Goal: Task Accomplishment & Management: Use online tool/utility

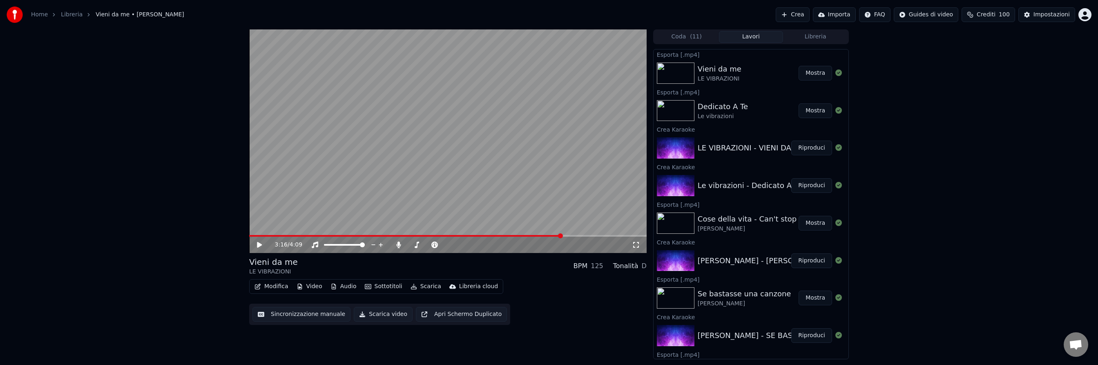
scroll to position [219, 0]
click at [817, 72] on button "Mostra" at bounding box center [816, 73] width 34 height 15
click at [800, 10] on button "Crea" at bounding box center [793, 14] width 34 height 15
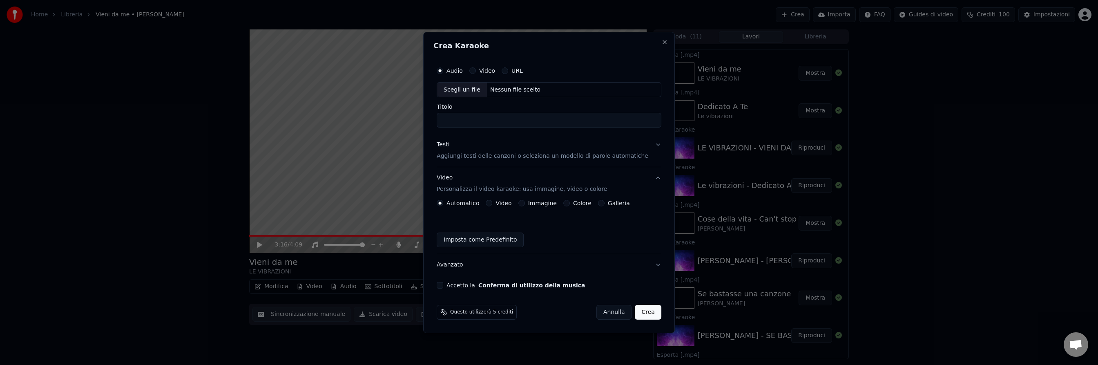
click at [476, 71] on button "Video" at bounding box center [472, 70] width 7 height 7
click at [525, 89] on div "Nessun file scelto" at bounding box center [515, 90] width 57 height 8
click at [550, 119] on input "**********" at bounding box center [549, 120] width 225 height 15
type input "**********"
click at [488, 158] on p "Aggiungi testi delle canzoni o seleziona un modello di parole automatiche" at bounding box center [543, 156] width 212 height 8
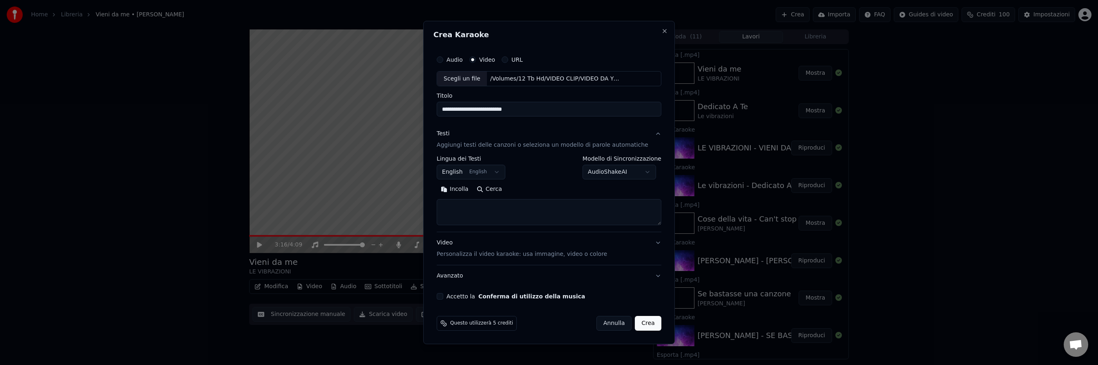
click at [490, 172] on button "English English" at bounding box center [471, 172] width 69 height 15
select select "**"
click at [496, 190] on button "Cerca" at bounding box center [490, 189] width 34 height 13
type textarea "**********"
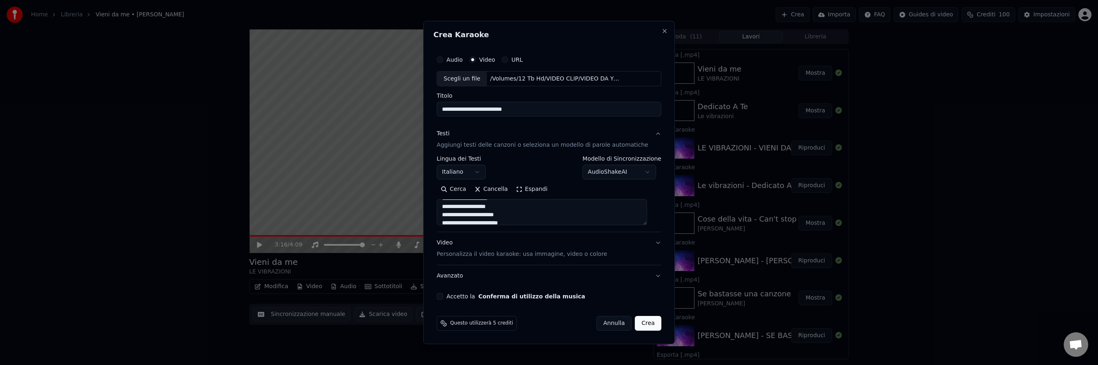
scroll to position [0, 0]
click at [443, 296] on button "Accetto la Conferma di utilizzo della musica" at bounding box center [440, 296] width 7 height 7
click at [637, 325] on button "Crea" at bounding box center [648, 323] width 26 height 15
select select
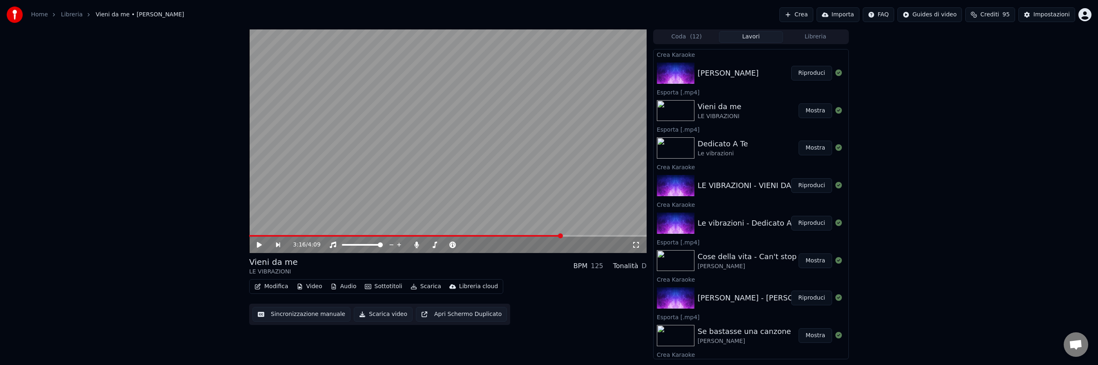
click at [800, 15] on button "Crea" at bounding box center [796, 14] width 34 height 15
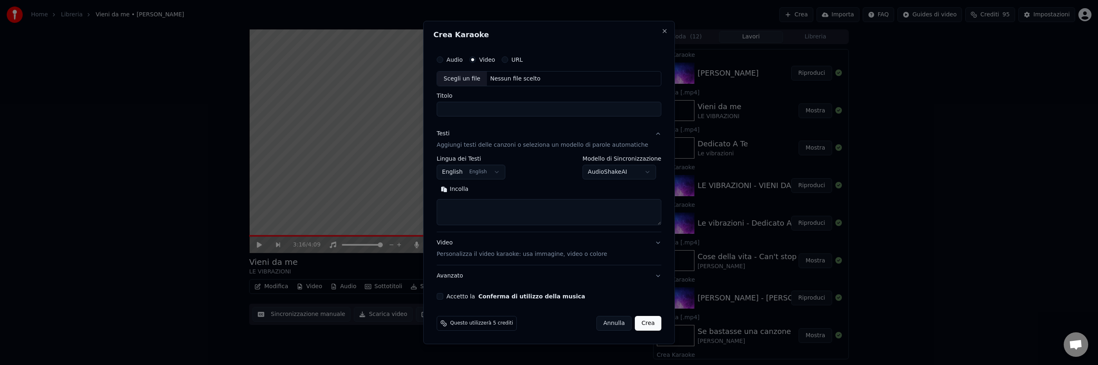
click at [510, 80] on div "Nessun file scelto" at bounding box center [515, 79] width 57 height 8
click at [543, 107] on input "**********" at bounding box center [549, 109] width 225 height 15
type input "**********"
click at [498, 170] on body "Home Libreria Vieni da me • [PERSON_NAME] Crea Importa FAQ Guides di video Cred…" at bounding box center [549, 182] width 1098 height 365
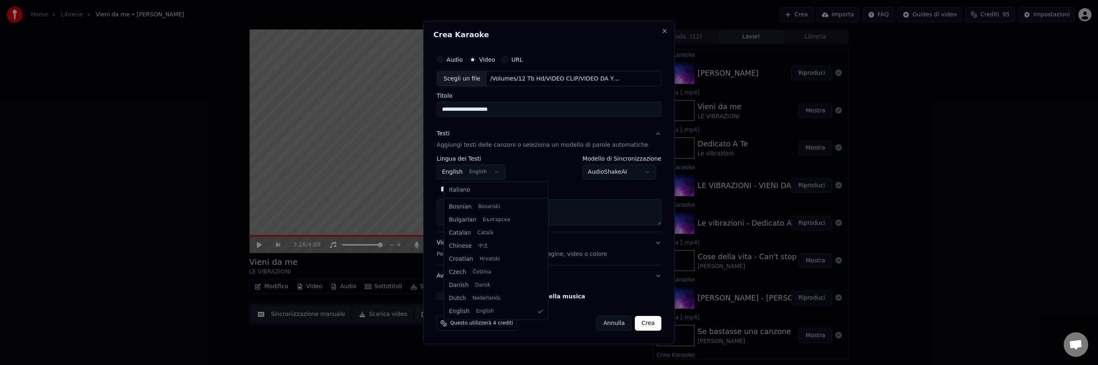
select select "**"
click at [503, 189] on button "Cerca" at bounding box center [490, 189] width 34 height 13
drag, startPoint x: 467, startPoint y: 111, endPoint x: 475, endPoint y: 119, distance: 11.8
click at [467, 111] on input "**********" at bounding box center [549, 109] width 225 height 15
type input "**********"
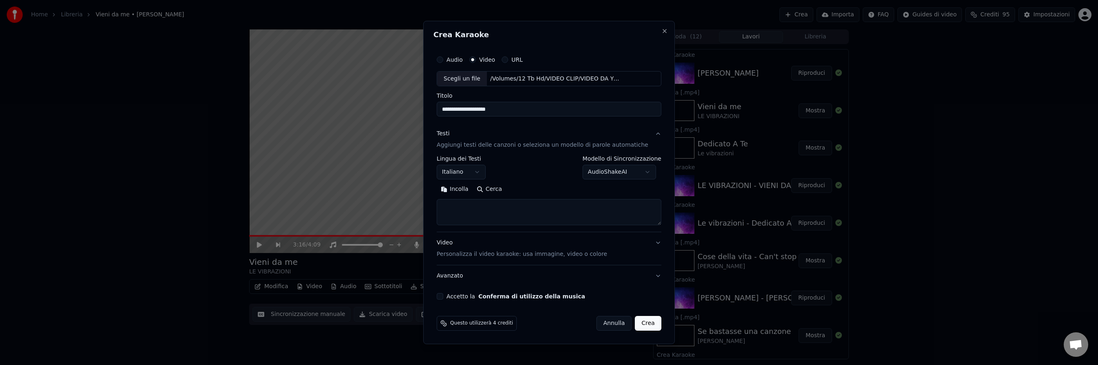
click at [496, 190] on button "Cerca" at bounding box center [490, 189] width 34 height 13
drag, startPoint x: 522, startPoint y: 110, endPoint x: 445, endPoint y: 107, distance: 76.4
click at [445, 107] on input "**********" at bounding box center [549, 109] width 225 height 15
click at [471, 213] on textarea at bounding box center [549, 212] width 225 height 26
paste textarea "**********"
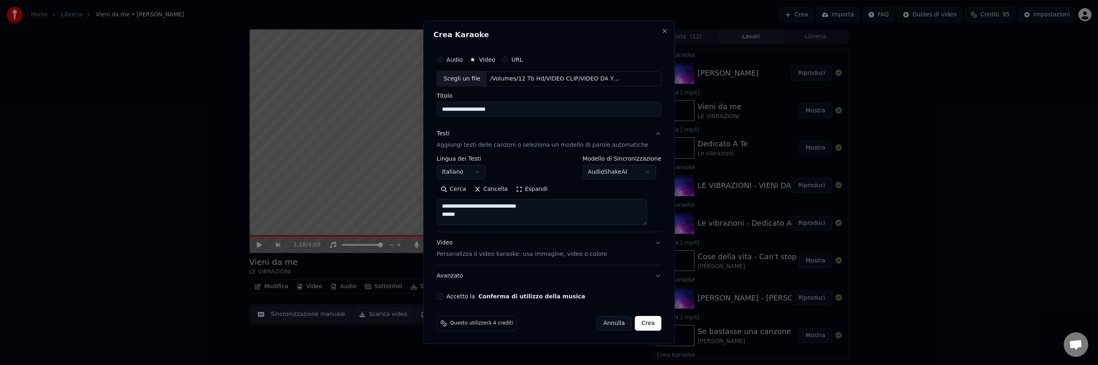
scroll to position [74, 0]
click at [471, 213] on textarea at bounding box center [542, 212] width 210 height 26
drag, startPoint x: 471, startPoint y: 213, endPoint x: 444, endPoint y: 212, distance: 27.4
click at [444, 212] on textarea at bounding box center [542, 212] width 210 height 26
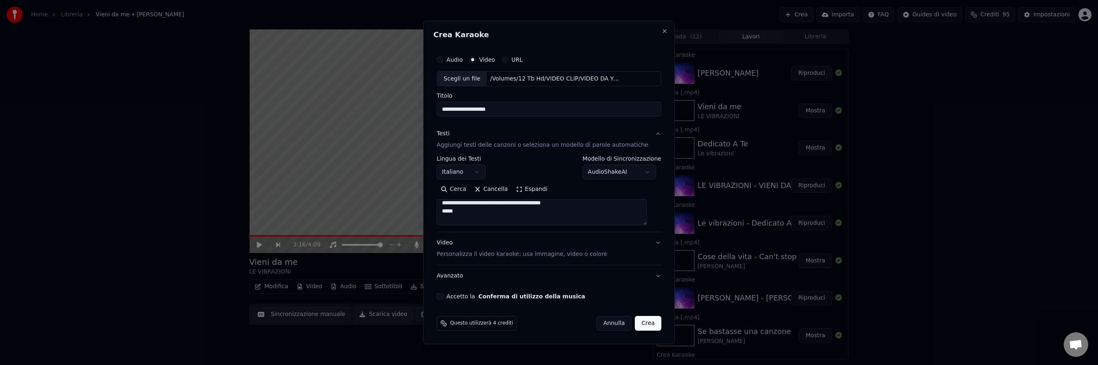
drag, startPoint x: 466, startPoint y: 212, endPoint x: 440, endPoint y: 210, distance: 26.6
click at [440, 210] on div "**********" at bounding box center [549, 183] width 252 height 324
drag, startPoint x: 476, startPoint y: 206, endPoint x: 437, endPoint y: 205, distance: 39.2
click at [437, 205] on div "**********" at bounding box center [549, 183] width 252 height 324
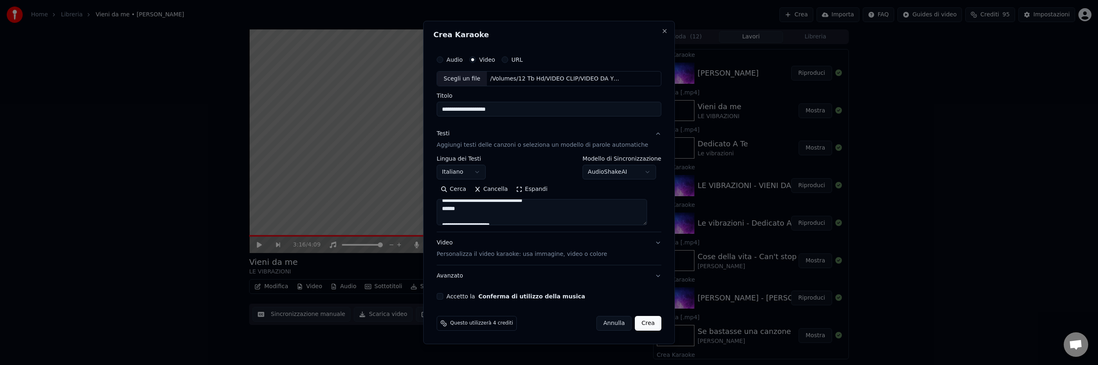
scroll to position [273, 0]
click at [479, 218] on textarea at bounding box center [542, 212] width 210 height 26
drag, startPoint x: 475, startPoint y: 212, endPoint x: 450, endPoint y: 212, distance: 24.9
click at [450, 212] on textarea at bounding box center [542, 212] width 210 height 26
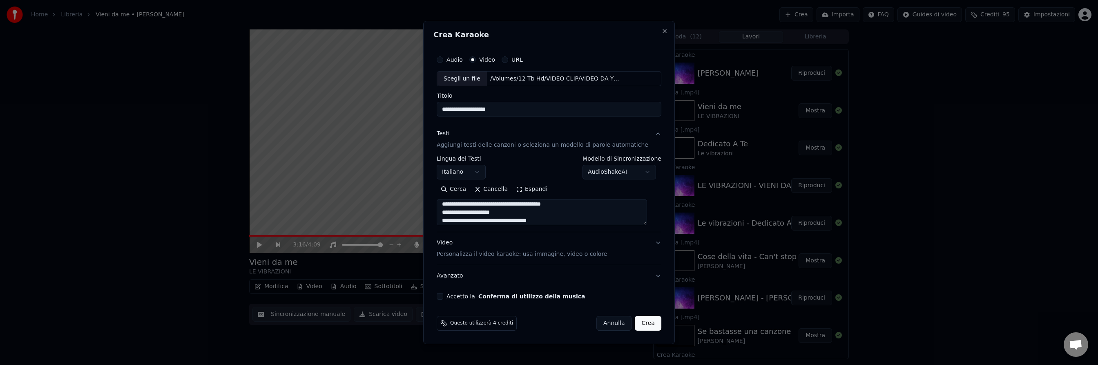
type textarea "**********"
click at [443, 297] on button "Accetto la Conferma di utilizzo della musica" at bounding box center [440, 296] width 7 height 7
click at [642, 323] on button "Crea" at bounding box center [648, 323] width 26 height 15
select select
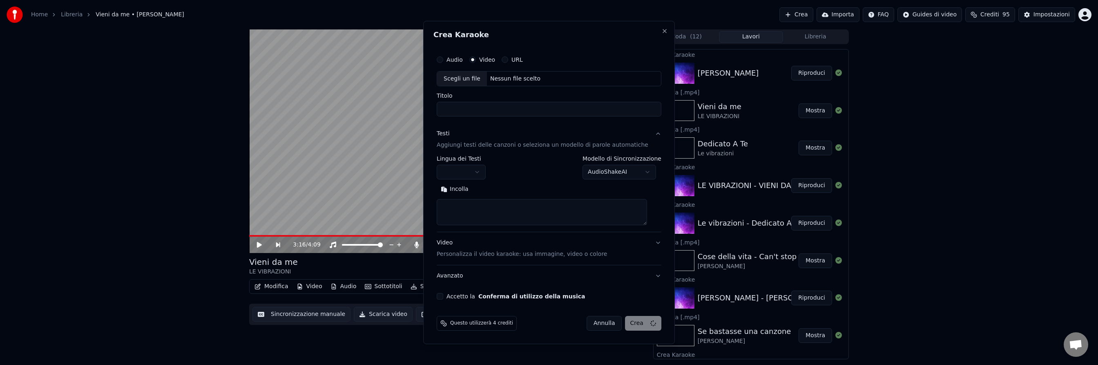
scroll to position [0, 0]
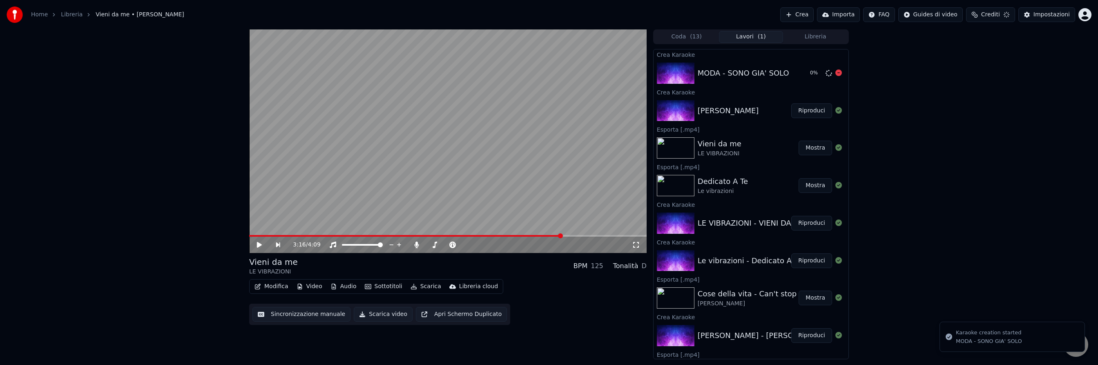
click at [810, 73] on div "Crea Karaoke MODA - SONO GIA' SOLO 0 % Crea Karaoke [PERSON_NAME] Riproduci Esp…" at bounding box center [751, 204] width 196 height 310
click at [813, 112] on button "Riproduci" at bounding box center [811, 110] width 41 height 15
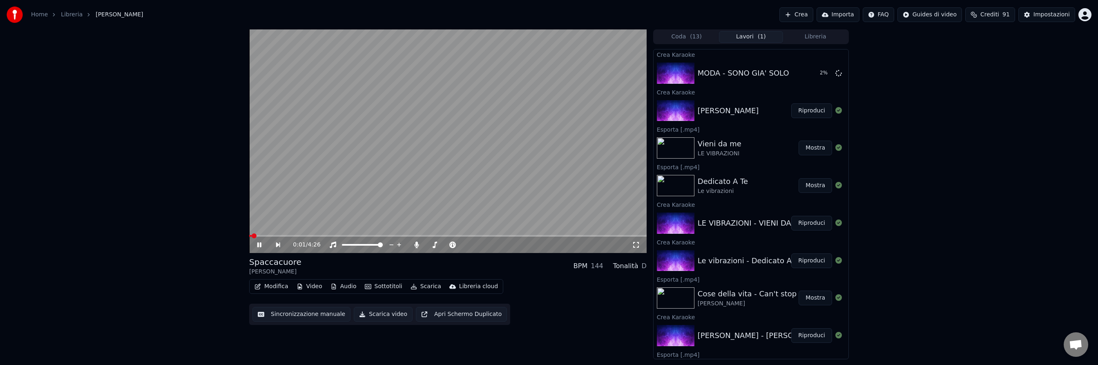
click at [382, 286] on button "Sottotitoli" at bounding box center [384, 286] width 44 height 11
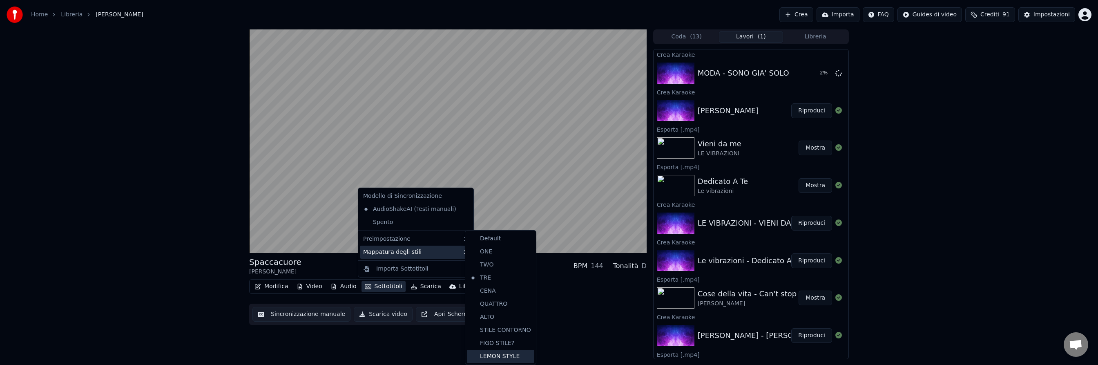
click at [514, 355] on div "LEMON STYLE" at bounding box center [500, 356] width 67 height 13
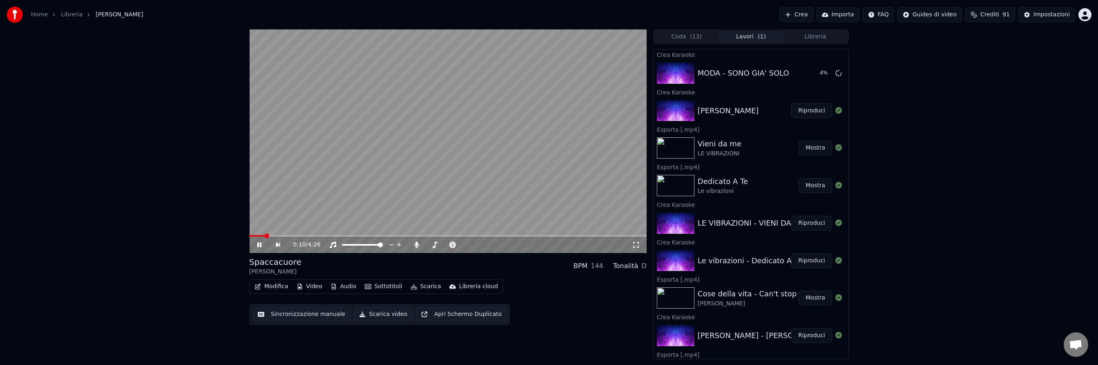
click at [258, 243] on icon at bounding box center [259, 244] width 4 height 5
click at [258, 243] on icon at bounding box center [259, 245] width 5 height 6
click at [260, 245] on icon at bounding box center [259, 244] width 4 height 5
click at [429, 286] on button "Scarica" at bounding box center [425, 286] width 37 height 11
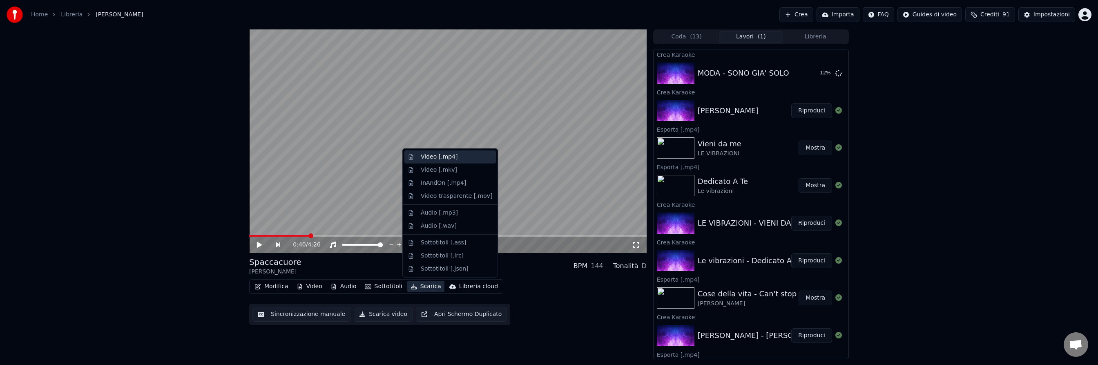
click at [438, 157] on div "Video [.mp4]" at bounding box center [439, 157] width 37 height 8
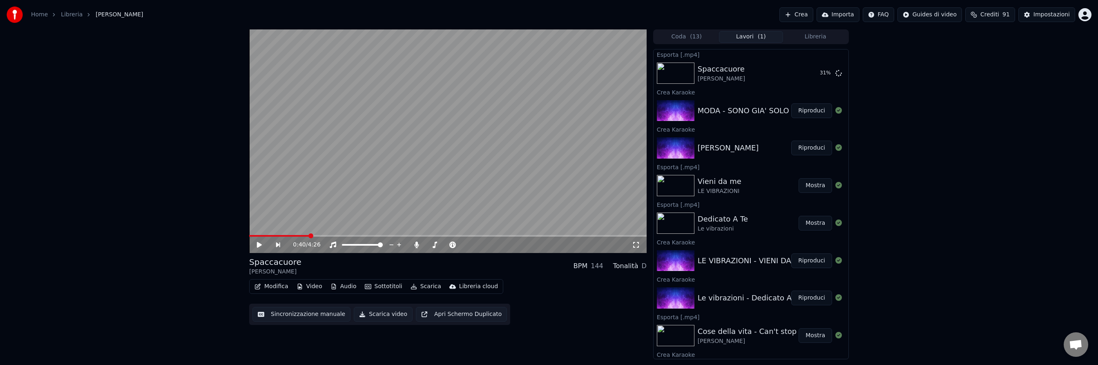
click at [800, 14] on button "Crea" at bounding box center [796, 14] width 34 height 15
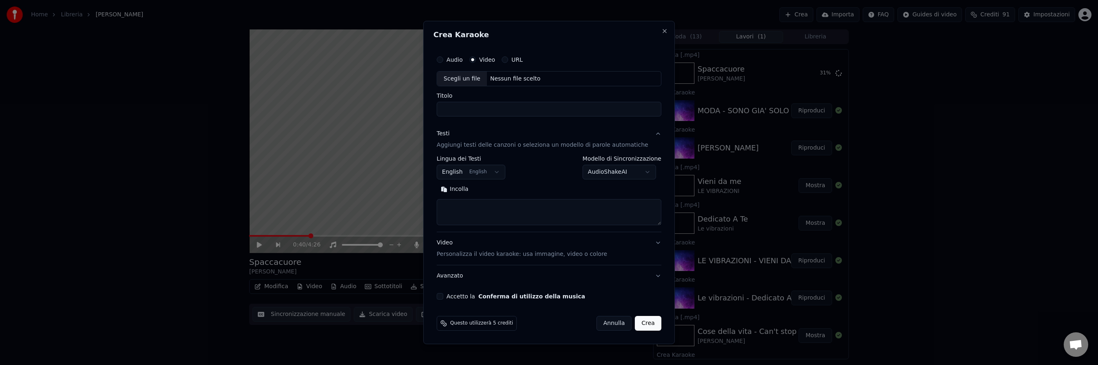
click at [443, 60] on button "Audio" at bounding box center [440, 59] width 7 height 7
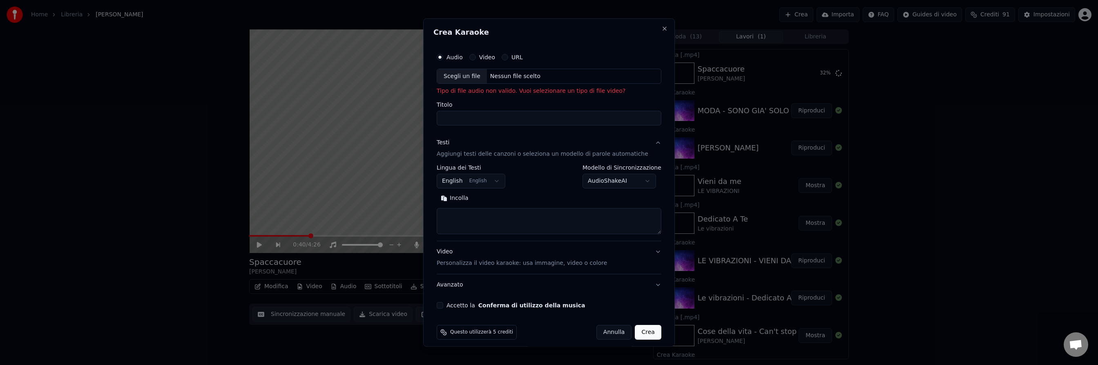
click at [512, 76] on div "Nessun file scelto" at bounding box center [515, 76] width 57 height 8
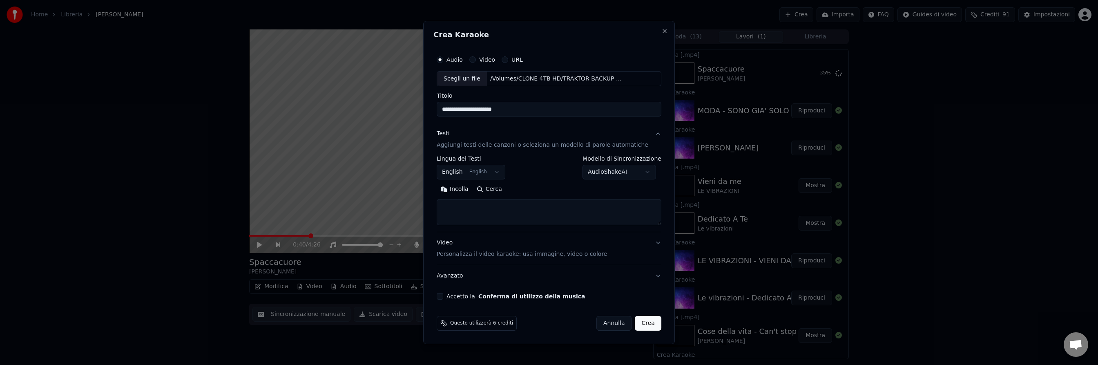
drag, startPoint x: 462, startPoint y: 112, endPoint x: 441, endPoint y: 109, distance: 21.8
click at [441, 109] on div "**********" at bounding box center [548, 175] width 231 height 255
type input "**********"
click at [485, 169] on body "Home Libreria [PERSON_NAME] Crea Importa FAQ Guides di video Crediti 91 Imposta…" at bounding box center [549, 182] width 1098 height 365
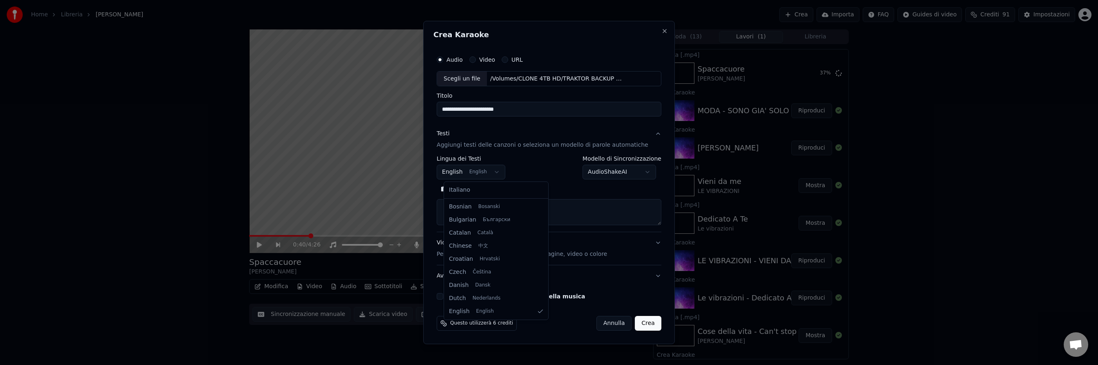
select select "**"
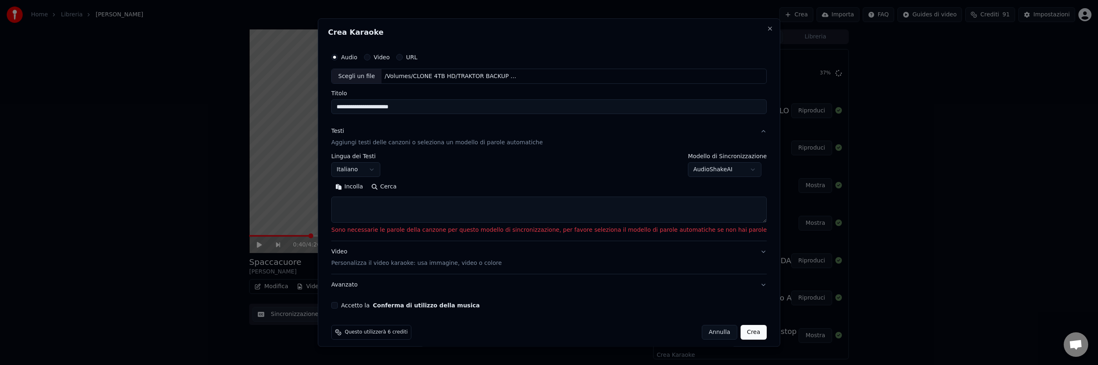
click at [401, 188] on button "Cerca" at bounding box center [384, 187] width 34 height 13
type textarea "**********"
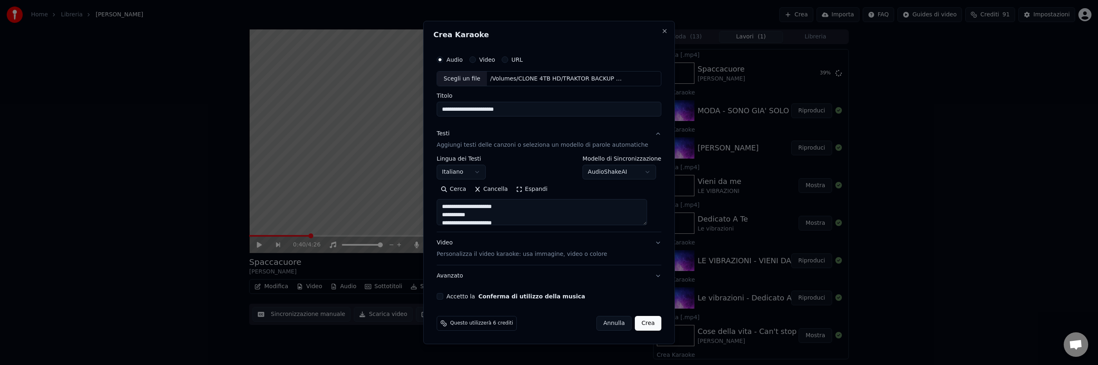
click at [467, 257] on p "Personalizza il video karaoke: usa immagine, video o colore" at bounding box center [522, 254] width 170 height 8
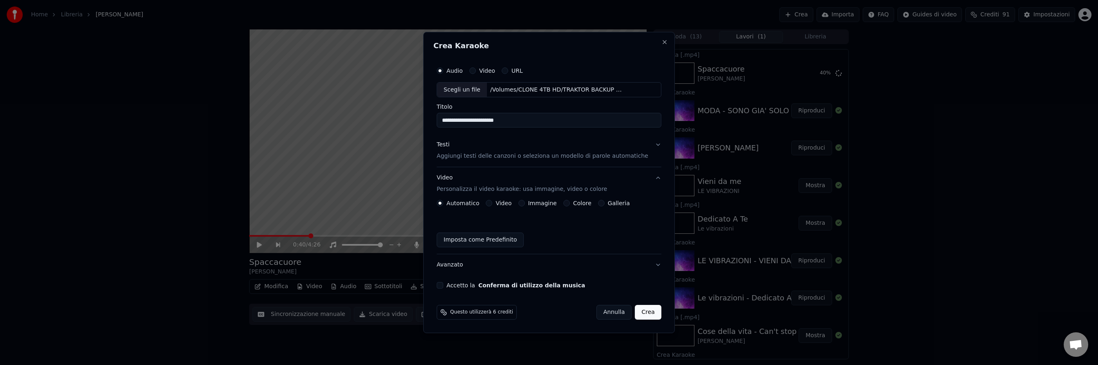
click at [492, 203] on button "Video" at bounding box center [489, 203] width 7 height 7
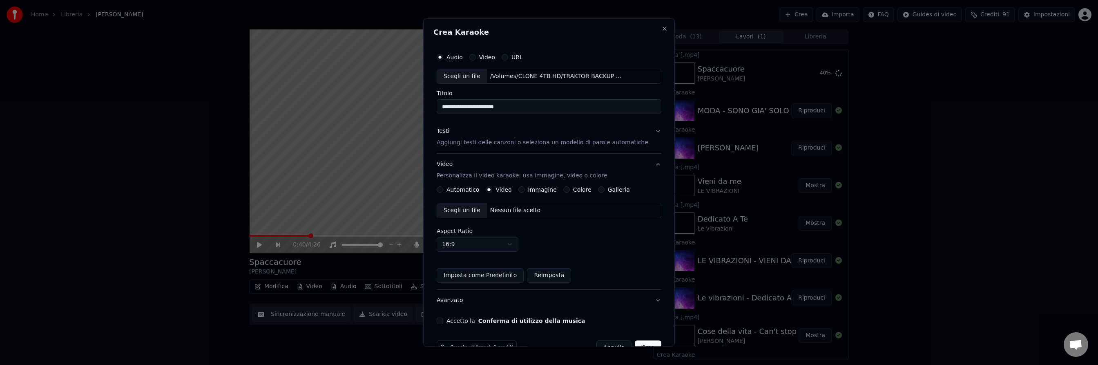
click at [533, 210] on div "Nessun file scelto" at bounding box center [515, 211] width 57 height 8
click at [443, 322] on button "Accetto la Conferma di utilizzo della musica" at bounding box center [440, 321] width 7 height 7
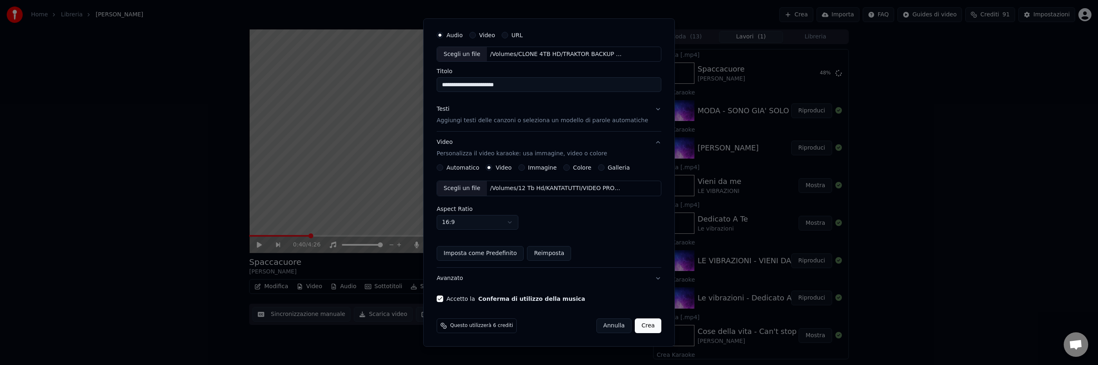
click at [641, 325] on button "Crea" at bounding box center [648, 326] width 26 height 15
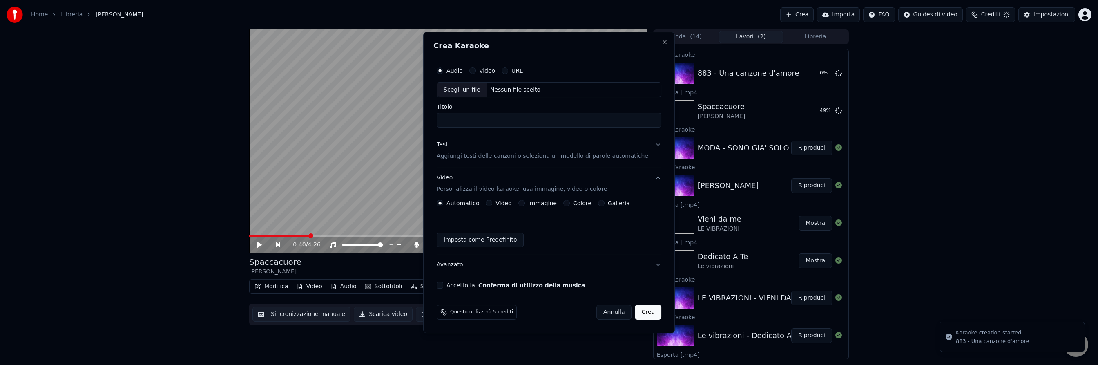
scroll to position [0, 0]
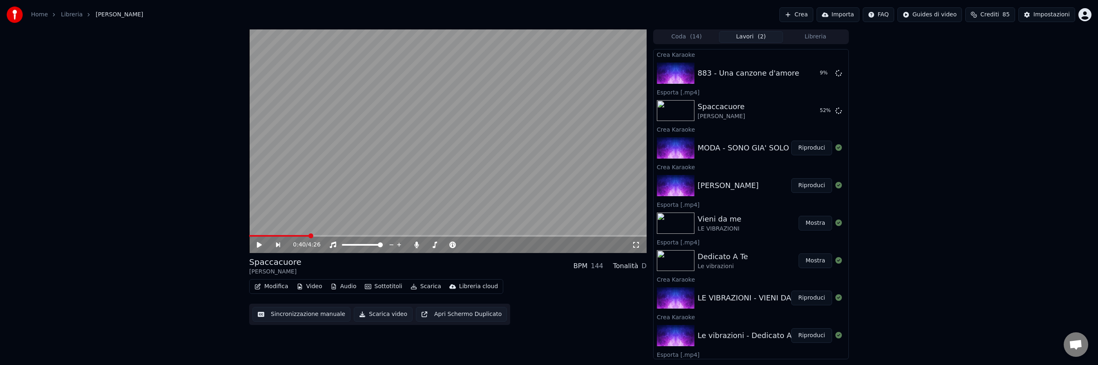
click at [811, 38] on button "Libreria" at bounding box center [815, 37] width 65 height 12
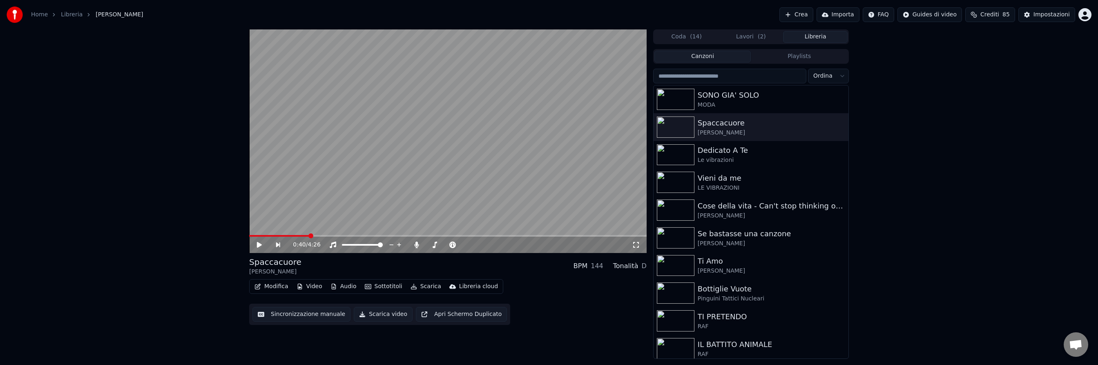
click at [729, 76] on input "search" at bounding box center [729, 76] width 153 height 15
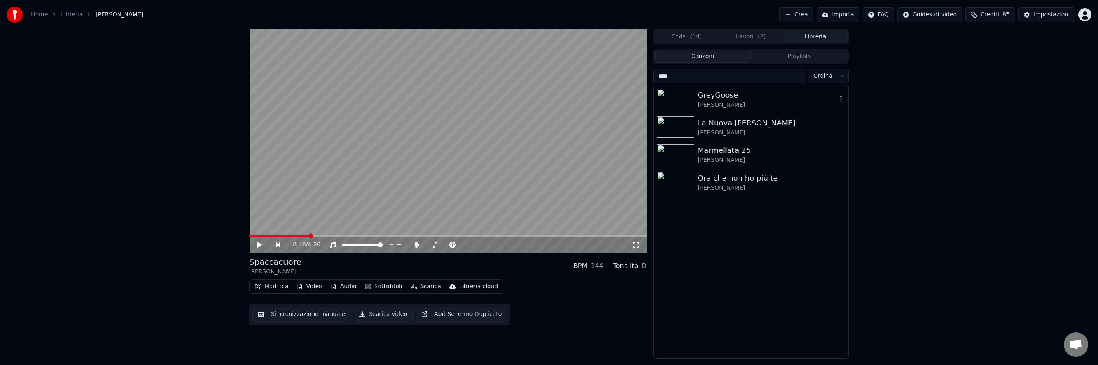
type input "****"
click at [737, 103] on div "[PERSON_NAME]" at bounding box center [767, 105] width 139 height 8
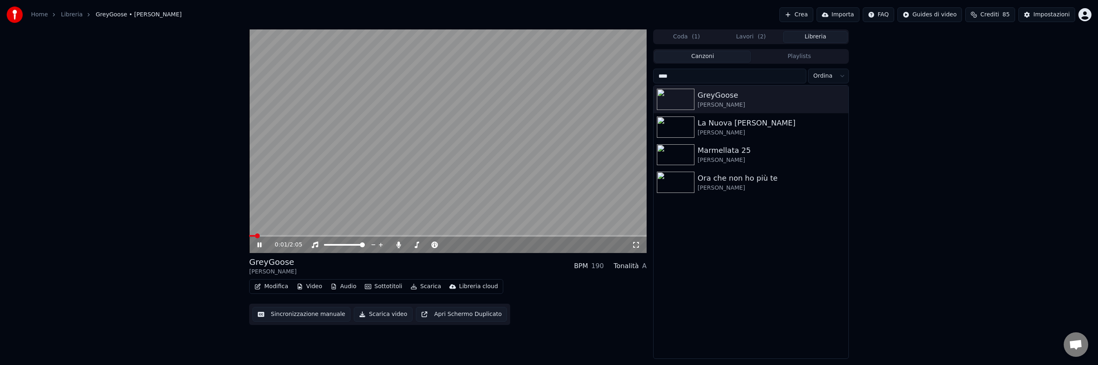
click at [260, 243] on icon at bounding box center [265, 244] width 19 height 7
click at [259, 243] on icon at bounding box center [259, 245] width 5 height 6
click at [259, 243] on icon at bounding box center [265, 244] width 19 height 7
click at [386, 285] on button "Sottotitoli" at bounding box center [384, 286] width 44 height 11
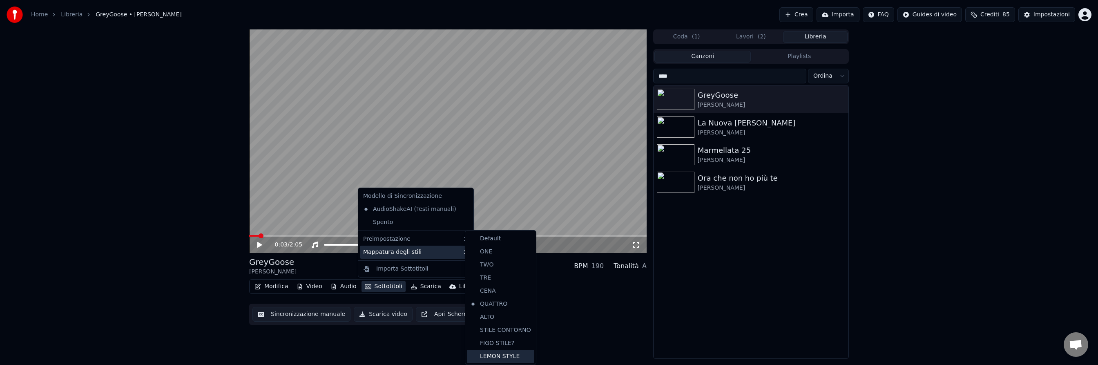
click at [506, 355] on div "LEMON STYLE" at bounding box center [500, 356] width 67 height 13
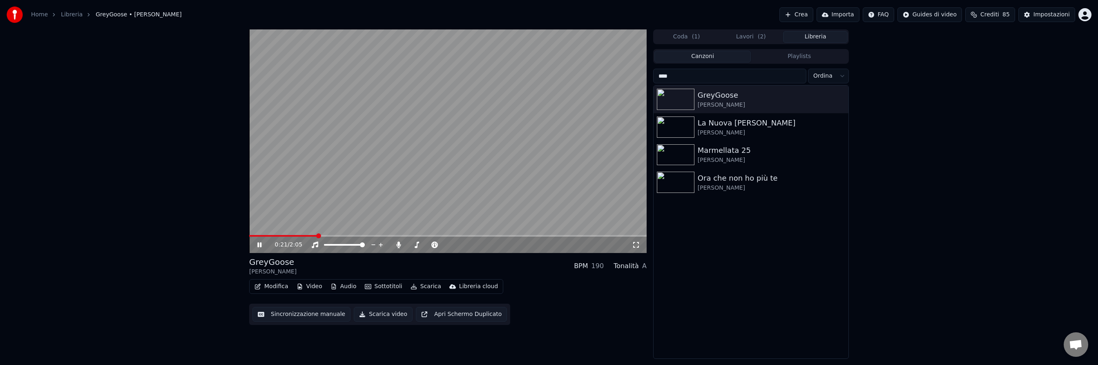
click at [260, 243] on icon at bounding box center [259, 244] width 4 height 5
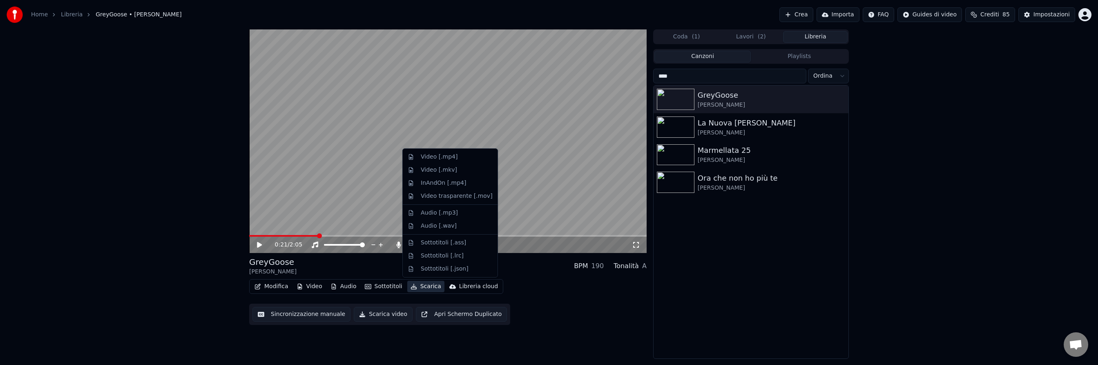
click at [427, 286] on button "Scarica" at bounding box center [425, 286] width 37 height 11
click at [438, 157] on div "Video [.mp4]" at bounding box center [439, 157] width 37 height 8
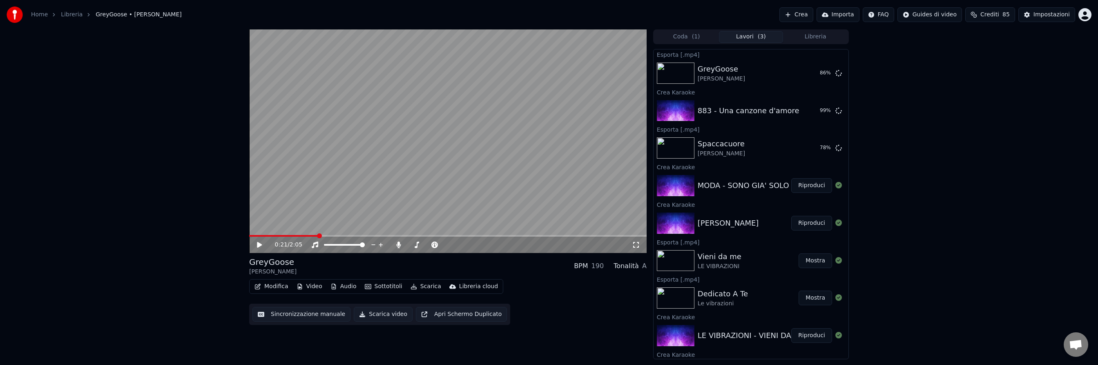
click at [796, 15] on button "Crea" at bounding box center [796, 14] width 34 height 15
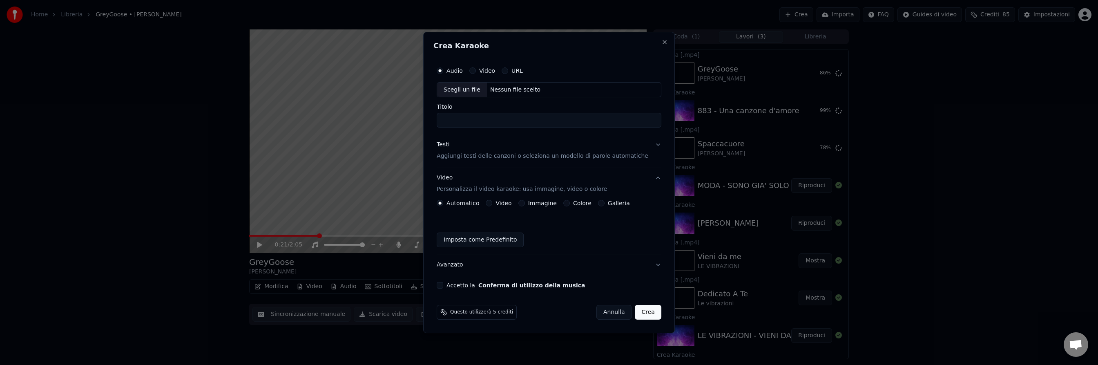
click at [505, 88] on div "Nessun file scelto" at bounding box center [515, 90] width 57 height 8
click at [451, 121] on input "*********" at bounding box center [549, 120] width 225 height 15
type input "**********"
click at [492, 203] on button "Video" at bounding box center [489, 203] width 7 height 7
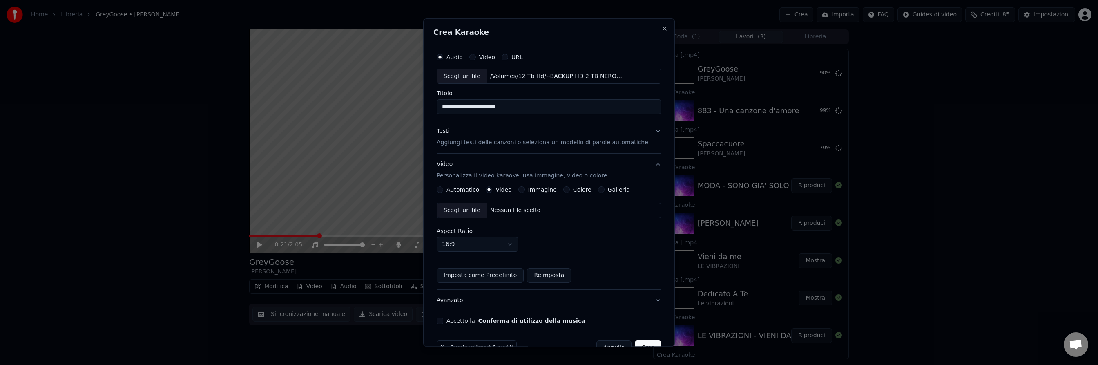
click at [509, 212] on div "Nessun file scelto" at bounding box center [515, 211] width 57 height 8
click at [482, 176] on p "Personalizza il video karaoke: usa immagine, video o colore" at bounding box center [522, 176] width 170 height 8
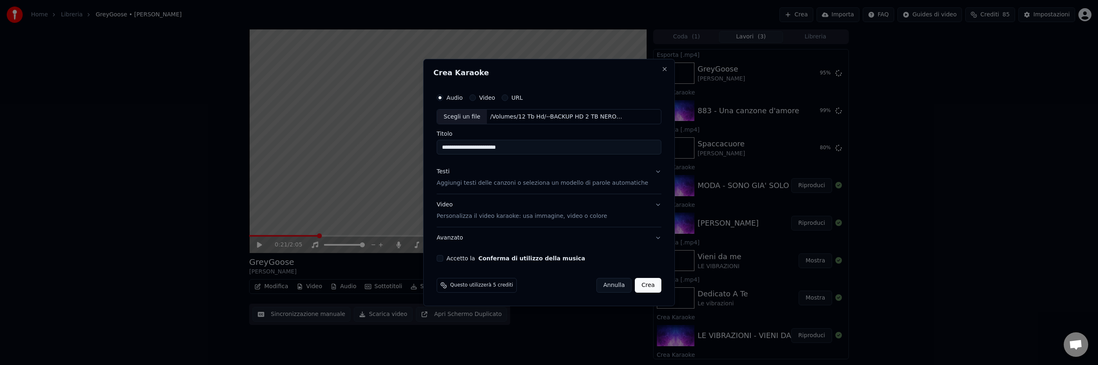
click at [478, 182] on p "Aggiungi testi delle canzoni o seleziona un modello di parole automatiche" at bounding box center [543, 183] width 212 height 8
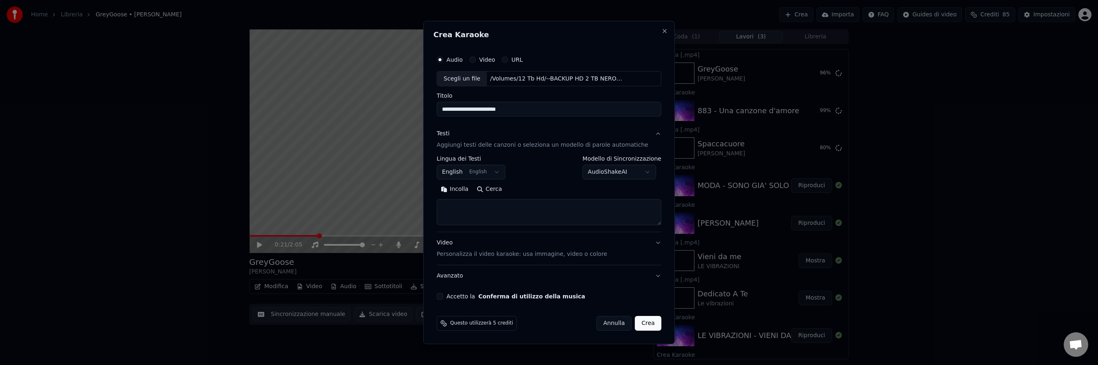
click at [483, 169] on button "English English" at bounding box center [471, 172] width 69 height 15
select select "**"
click at [496, 191] on button "Cerca" at bounding box center [490, 189] width 34 height 13
type textarea "**********"
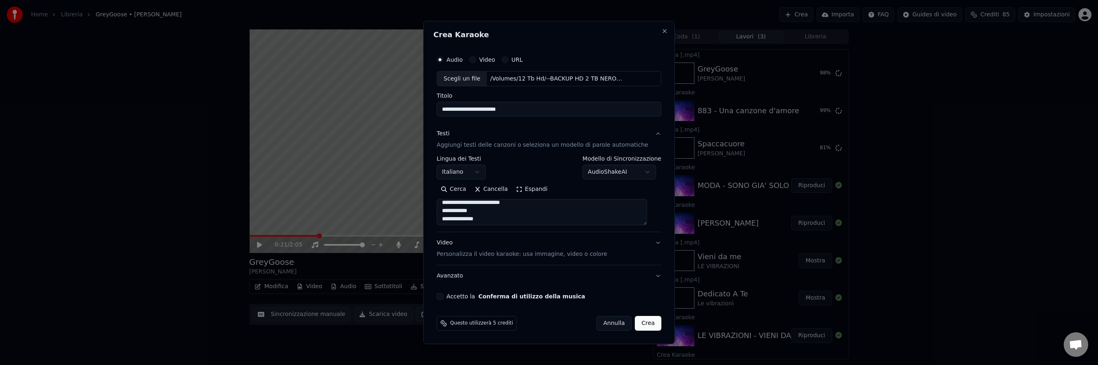
scroll to position [438, 0]
click at [556, 257] on p "Personalizza il video karaoke: usa immagine, video o colore" at bounding box center [522, 254] width 170 height 8
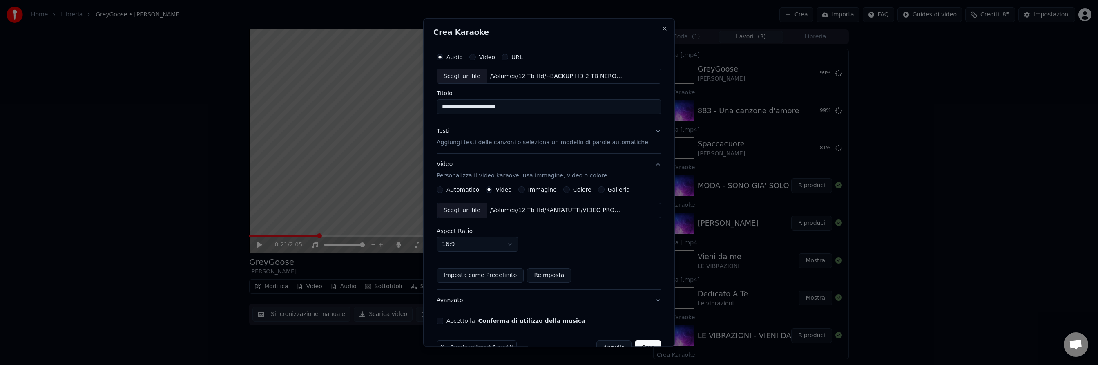
scroll to position [22, 0]
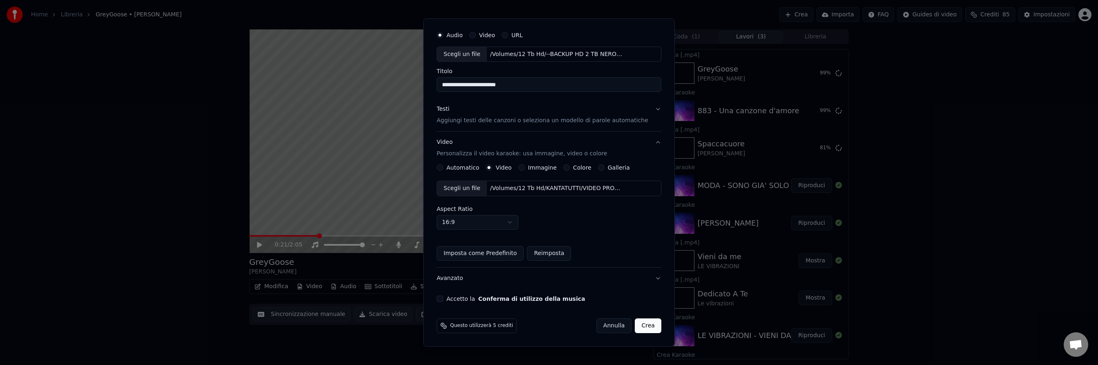
click at [641, 328] on button "Crea" at bounding box center [648, 326] width 26 height 15
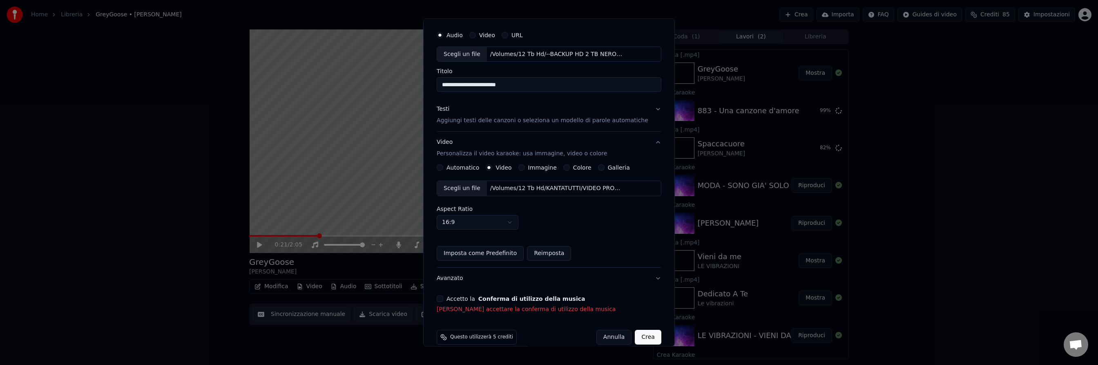
click at [443, 300] on button "Accetto la Conferma di utilizzo della musica" at bounding box center [440, 299] width 7 height 7
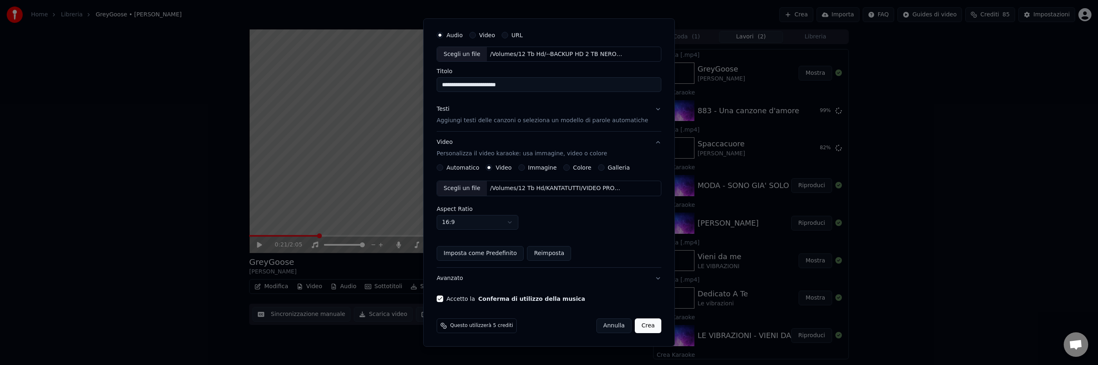
click at [641, 325] on button "Crea" at bounding box center [648, 326] width 26 height 15
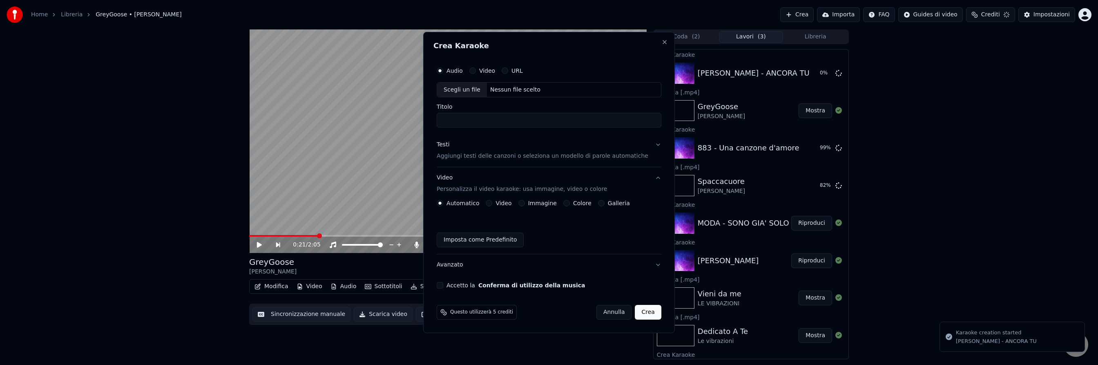
scroll to position [0, 0]
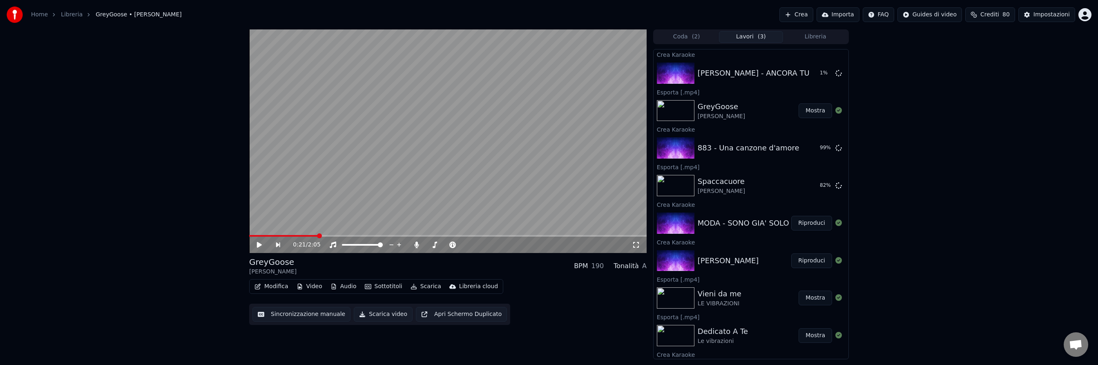
click at [817, 112] on button "Mostra" at bounding box center [816, 110] width 34 height 15
click at [815, 185] on button "Mostra" at bounding box center [816, 185] width 34 height 15
click at [811, 145] on button "Riproduci" at bounding box center [811, 148] width 41 height 15
click at [304, 235] on span at bounding box center [448, 236] width 398 height 2
click at [259, 243] on icon at bounding box center [265, 244] width 19 height 7
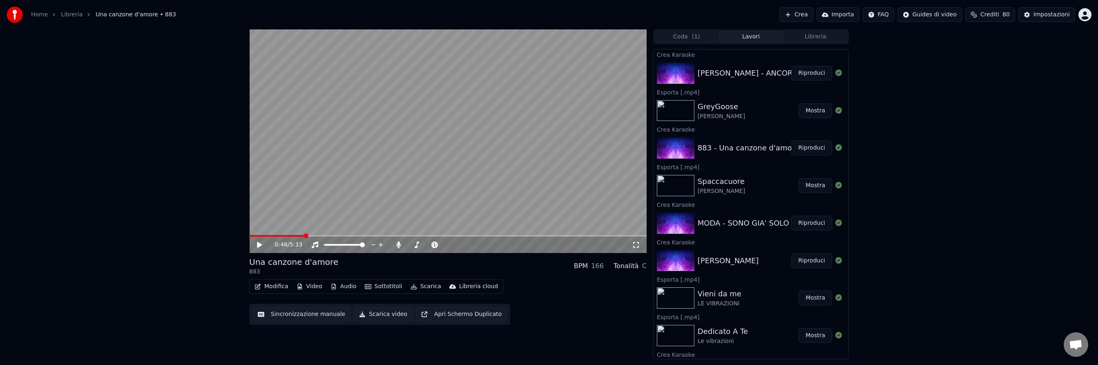
click at [259, 243] on icon at bounding box center [259, 245] width 5 height 6
click at [259, 243] on icon at bounding box center [265, 244] width 19 height 7
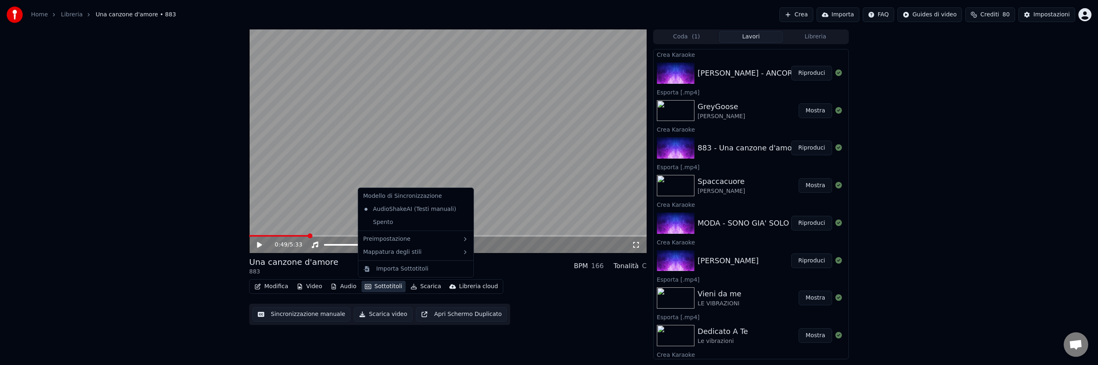
click at [390, 284] on button "Sottotitoli" at bounding box center [384, 286] width 44 height 11
click at [154, 228] on div "0:49 / 5:33 Una canzone d'amore 883 BPM 166 Tonalità C Modifica Video Audio Sot…" at bounding box center [549, 194] width 1098 height 330
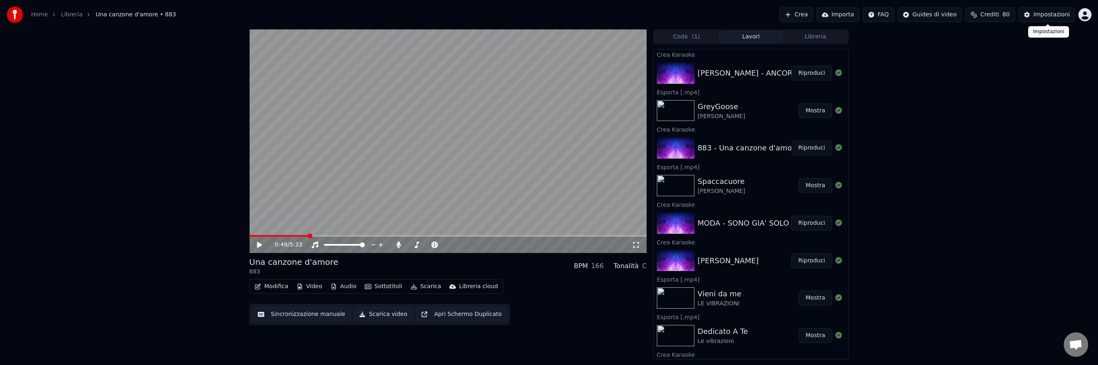
click at [1051, 13] on div "Impostazioni" at bounding box center [1052, 15] width 36 height 8
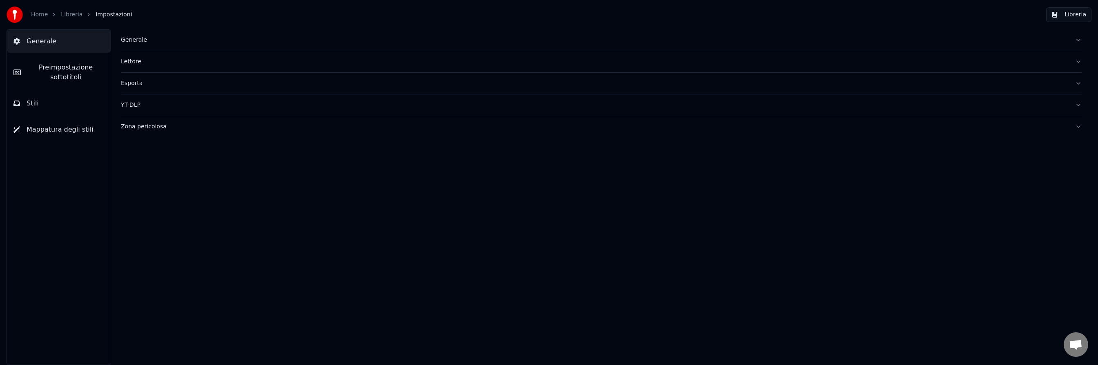
click at [56, 73] on span "Preimpostazione sottotitoli" at bounding box center [65, 73] width 77 height 20
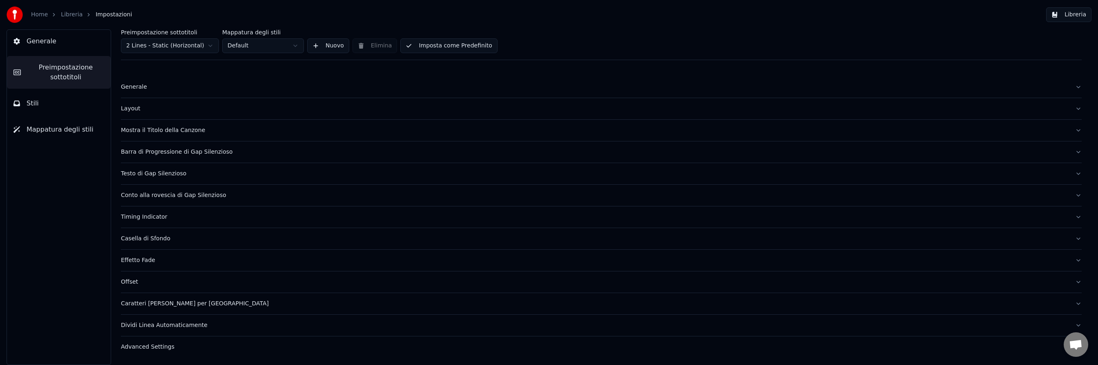
click at [210, 46] on html "Home Libreria Impostazioni Libreria Generale Preimpostazione sottotitoli Stili …" at bounding box center [549, 182] width 1098 height 365
click at [447, 45] on button "Imposta come Predefinito" at bounding box center [448, 45] width 97 height 15
click at [1075, 13] on button "Libreria" at bounding box center [1068, 14] width 45 height 15
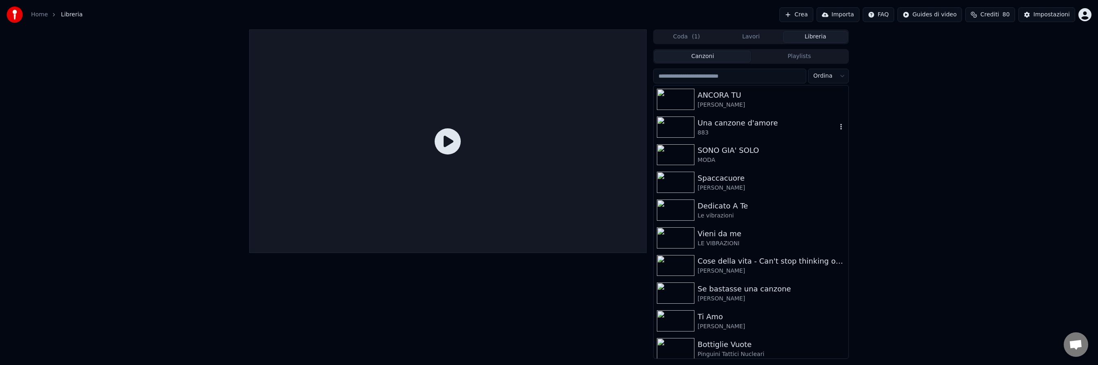
click at [679, 128] on img at bounding box center [676, 126] width 38 height 21
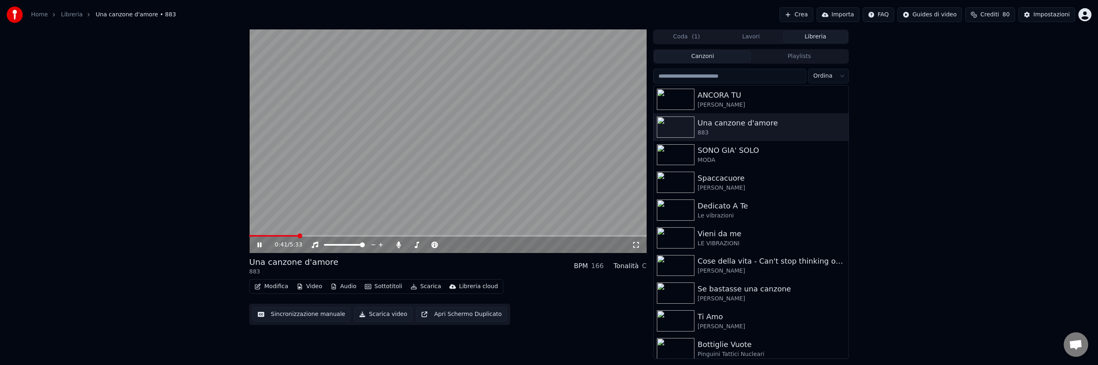
click at [298, 235] on span at bounding box center [448, 236] width 398 height 2
click at [260, 244] on icon at bounding box center [259, 244] width 4 height 5
click at [1044, 13] on div "Impostazioni" at bounding box center [1052, 15] width 36 height 8
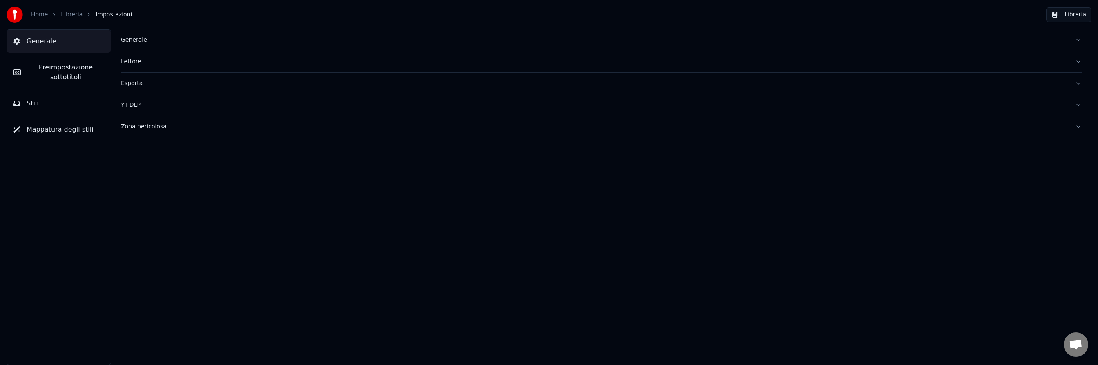
click at [52, 74] on span "Preimpostazione sottotitoli" at bounding box center [65, 73] width 77 height 20
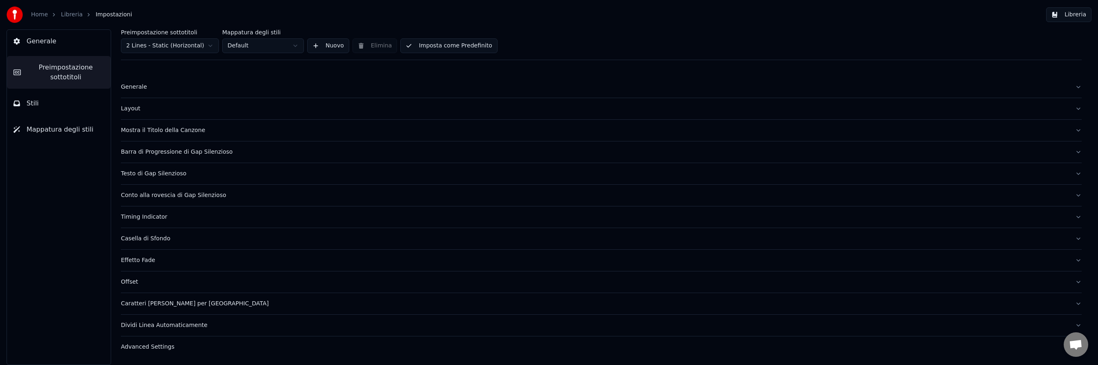
click at [200, 43] on html "Home Libreria Impostazioni Libreria Generale Preimpostazione sottotitoli Stili …" at bounding box center [549, 182] width 1098 height 365
click at [144, 87] on div "Generale" at bounding box center [595, 87] width 948 height 8
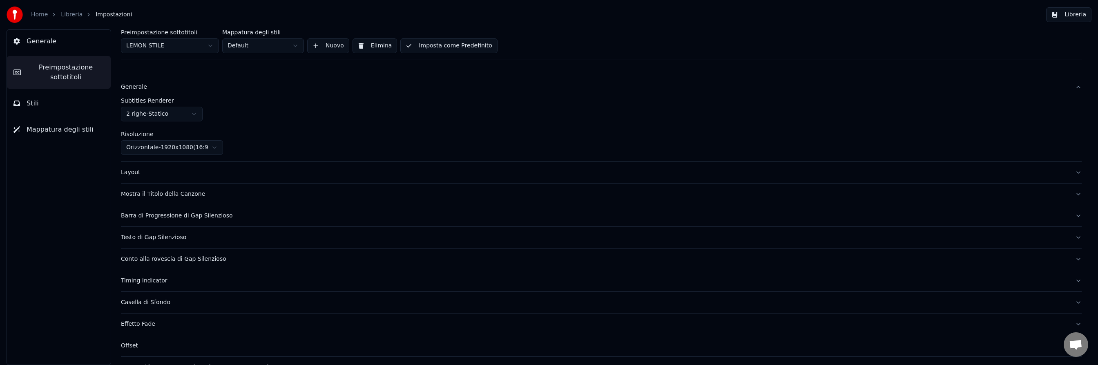
click at [134, 173] on div "Layout" at bounding box center [595, 172] width 948 height 8
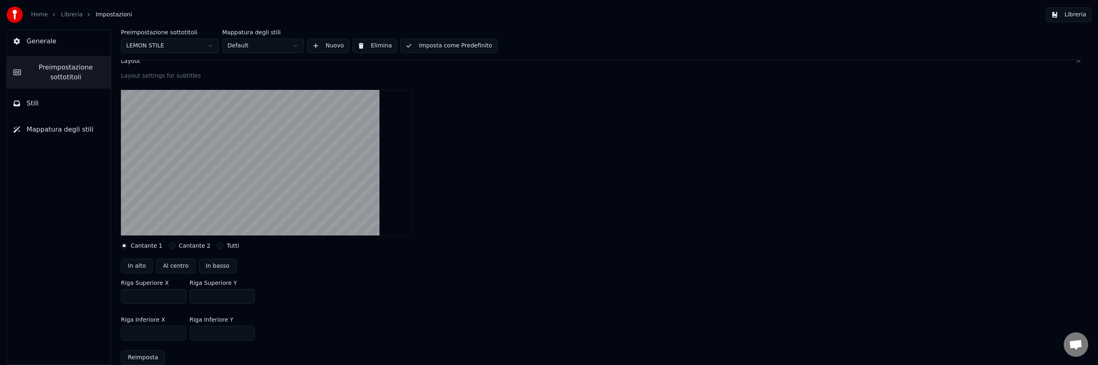
scroll to position [46, 0]
click at [210, 45] on html "Home Libreria Impostazioni Libreria Generale Preimpostazione sottotitoli Stili …" at bounding box center [549, 182] width 1098 height 365
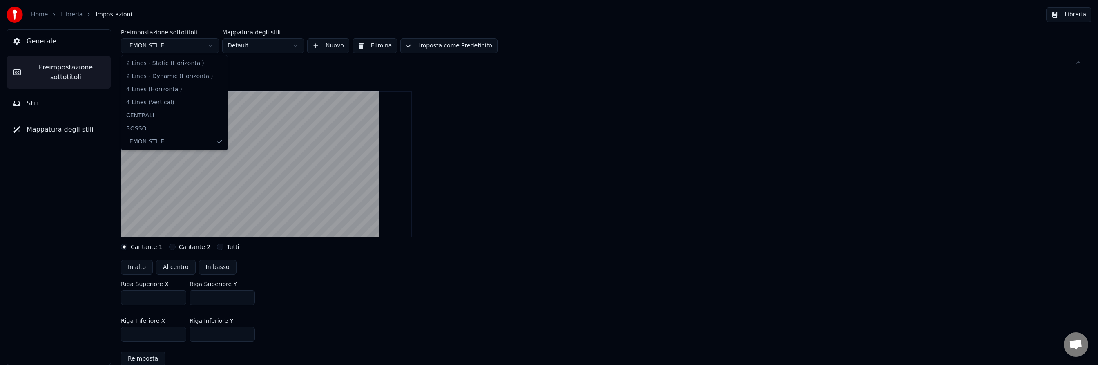
type input "***"
type input "**"
type input "***"
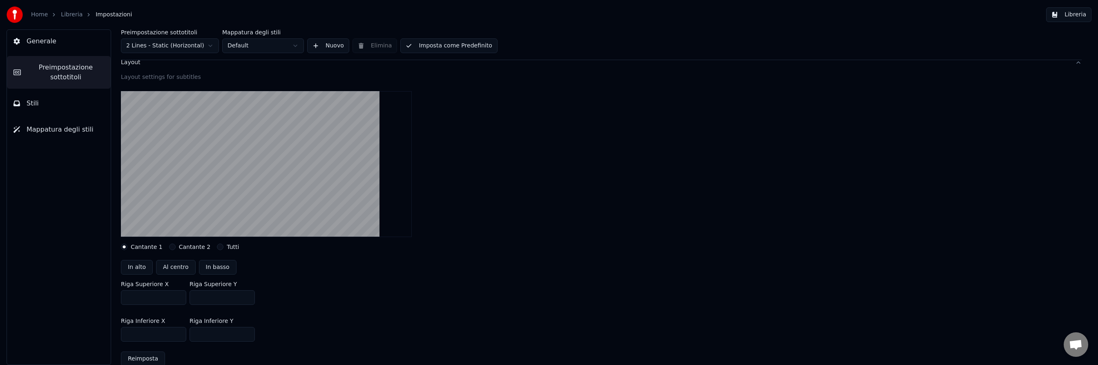
click at [432, 45] on button "Imposta come Predefinito" at bounding box center [448, 45] width 97 height 15
click at [34, 101] on span "Stili" at bounding box center [33, 103] width 12 height 10
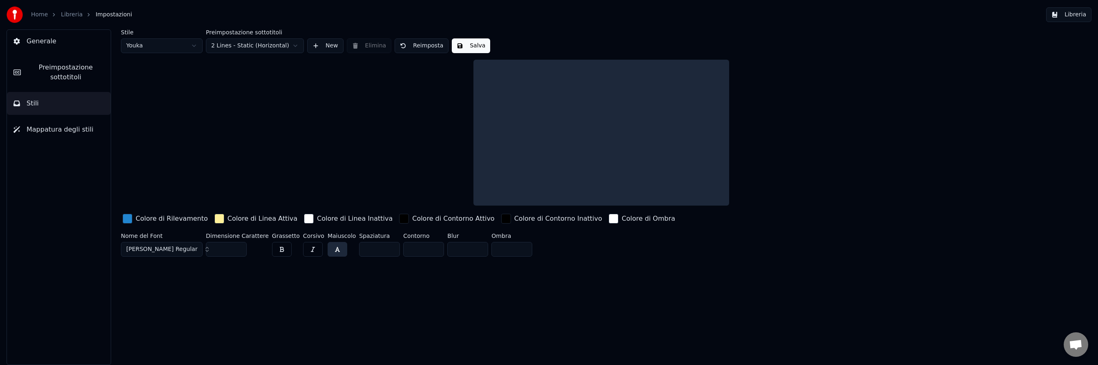
scroll to position [0, 0]
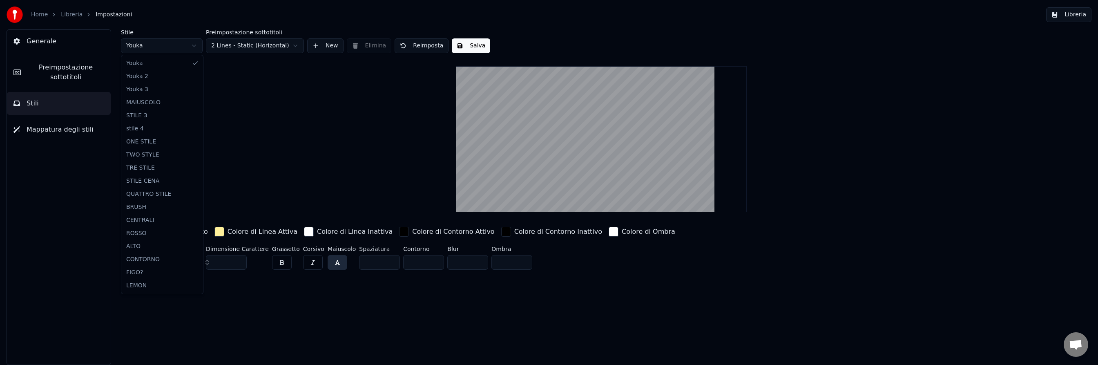
click at [194, 46] on html "Home Libreria Impostazioni Libreria Generale Preimpostazione sottotitoli Stili …" at bounding box center [549, 182] width 1098 height 365
type input "***"
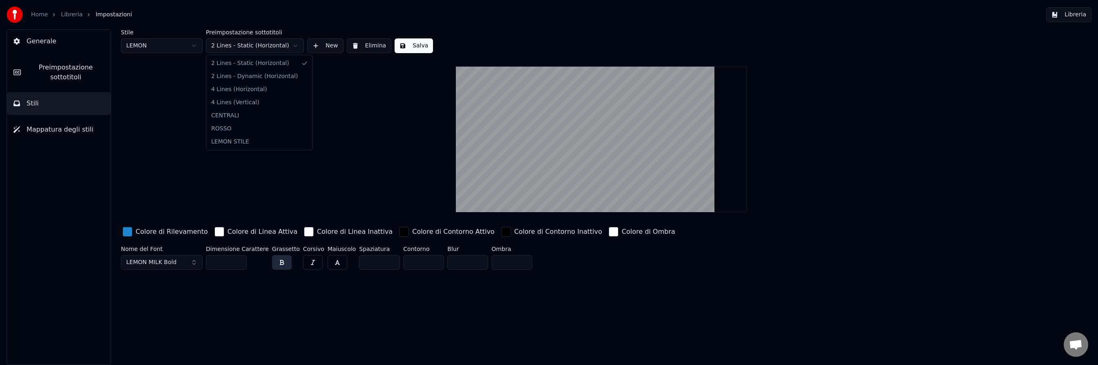
click at [298, 46] on html "Home Libreria Impostazioni Libreria Generale Preimpostazione sottotitoli Stili …" at bounding box center [549, 182] width 1098 height 365
click at [372, 121] on html "Home Libreria Impostazioni Libreria Generale Preimpostazione sottotitoli Stili …" at bounding box center [549, 182] width 1098 height 365
click at [1072, 15] on button "Libreria" at bounding box center [1068, 14] width 45 height 15
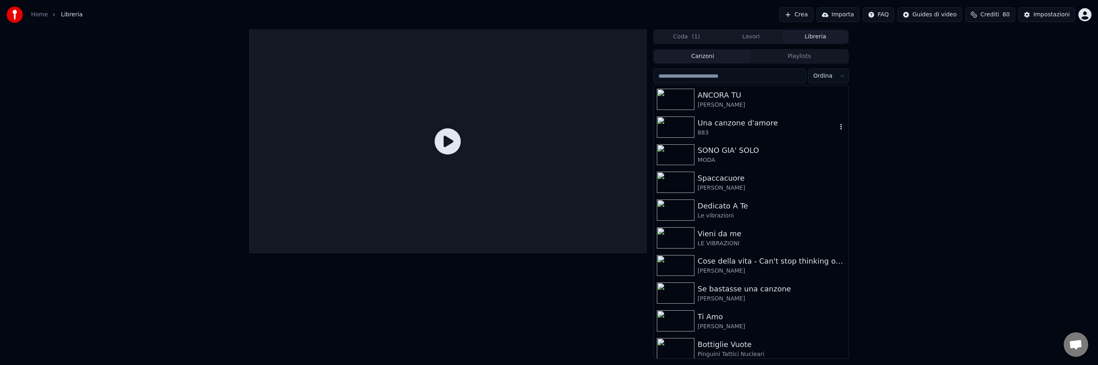
click at [732, 122] on div "Una canzone d'amore" at bounding box center [767, 122] width 139 height 11
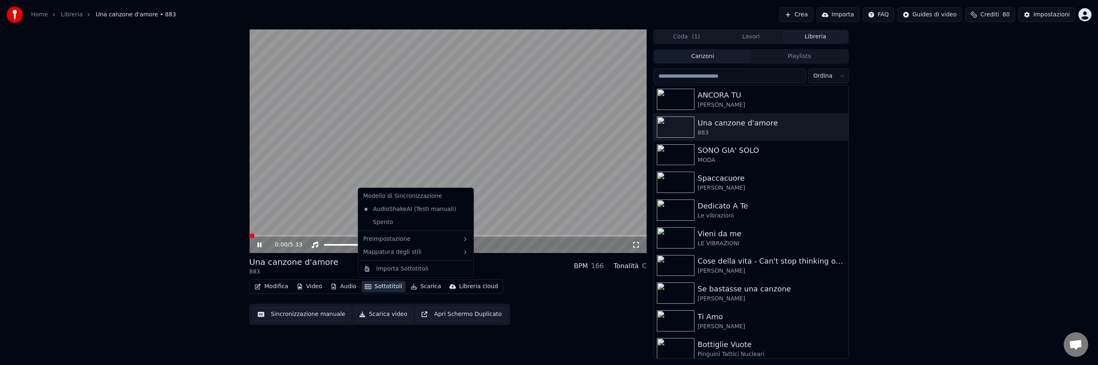
click at [383, 287] on button "Sottotitoli" at bounding box center [384, 286] width 44 height 11
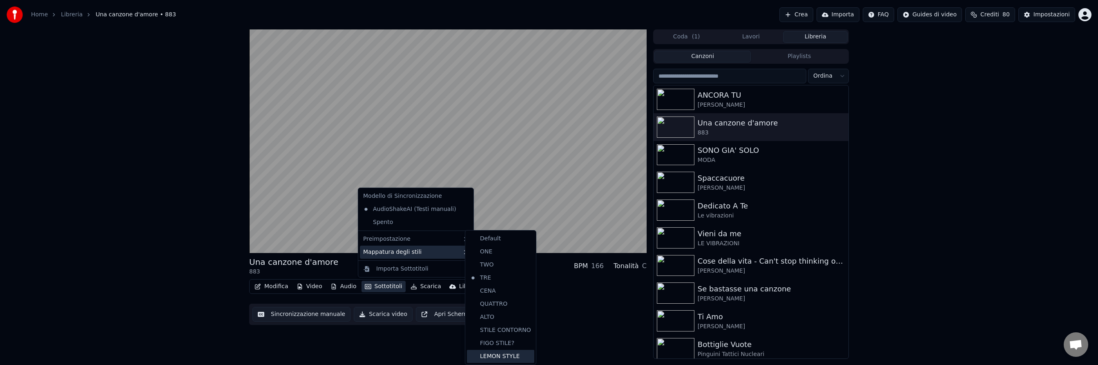
drag, startPoint x: 508, startPoint y: 358, endPoint x: 503, endPoint y: 357, distance: 5.3
click at [508, 358] on div "LEMON STYLE" at bounding box center [500, 356] width 67 height 13
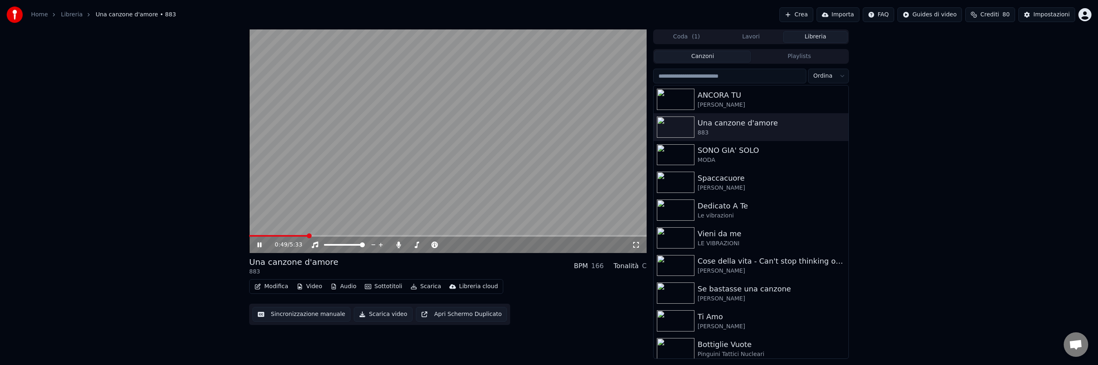
click at [307, 235] on span at bounding box center [448, 236] width 398 height 2
click at [328, 235] on span at bounding box center [448, 236] width 398 height 2
click at [451, 235] on span at bounding box center [448, 236] width 398 height 2
click at [260, 243] on icon at bounding box center [265, 244] width 19 height 7
click at [260, 243] on icon at bounding box center [259, 245] width 5 height 6
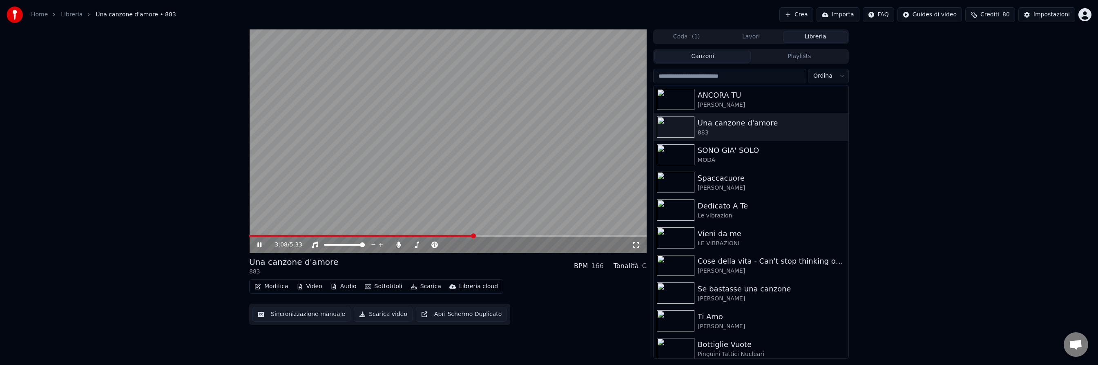
click at [529, 236] on span at bounding box center [448, 236] width 398 height 2
click at [261, 245] on icon at bounding box center [259, 244] width 4 height 5
click at [683, 96] on img at bounding box center [676, 99] width 38 height 21
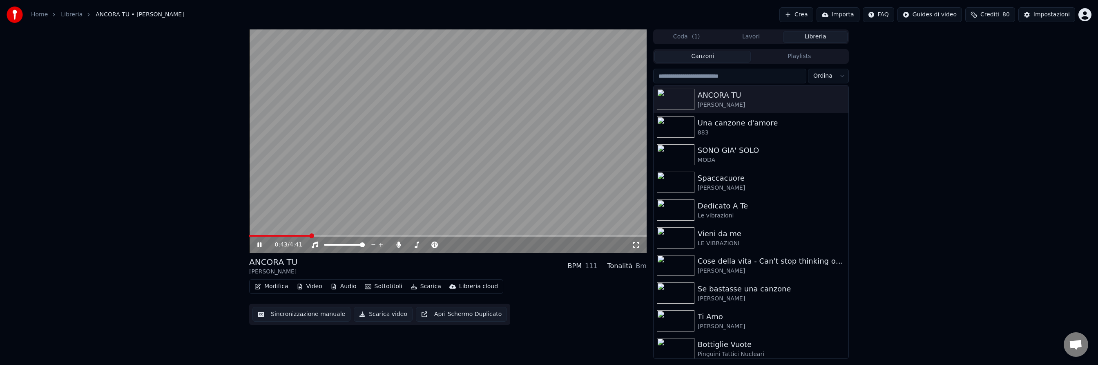
click at [309, 235] on span at bounding box center [448, 236] width 398 height 2
click at [386, 284] on button "Sottotitoli" at bounding box center [384, 286] width 44 height 11
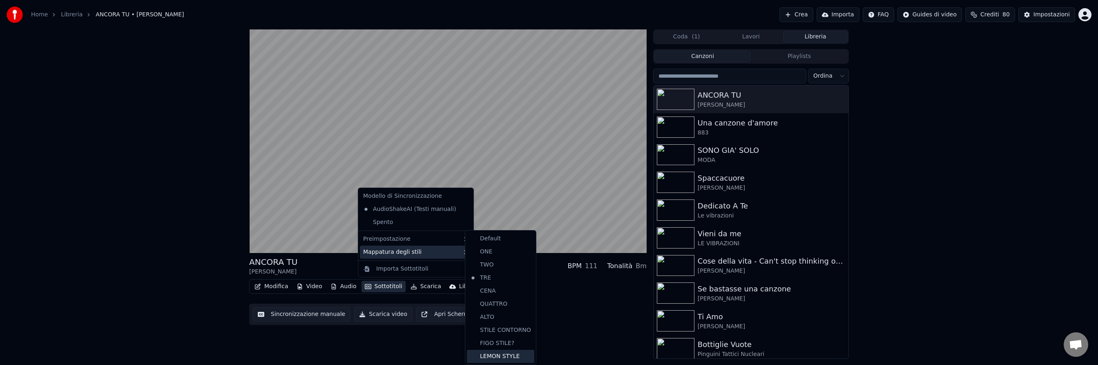
click at [496, 352] on div "LEMON STYLE" at bounding box center [500, 356] width 67 height 13
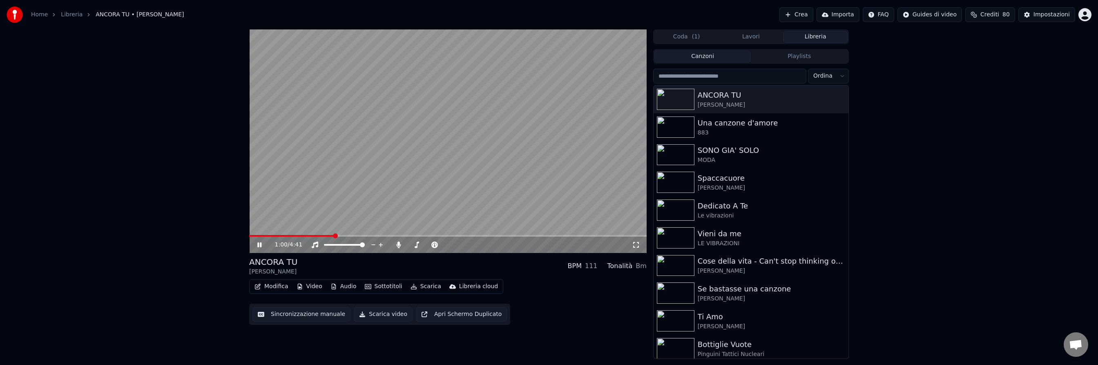
click at [259, 245] on icon at bounding box center [265, 244] width 19 height 7
click at [674, 124] on img at bounding box center [676, 126] width 38 height 21
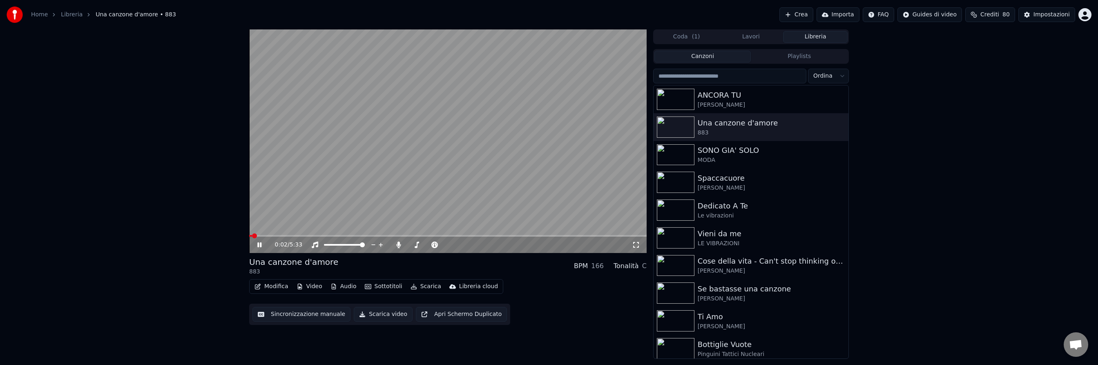
click at [261, 243] on icon at bounding box center [259, 244] width 4 height 5
click at [796, 13] on button "Crea" at bounding box center [796, 14] width 34 height 15
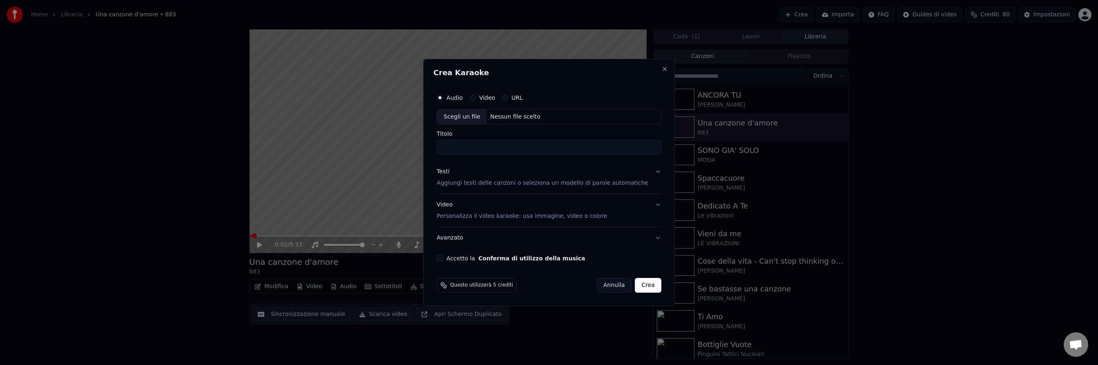
click at [504, 116] on div "Nessun file scelto" at bounding box center [515, 117] width 57 height 8
click at [476, 99] on button "Video" at bounding box center [472, 97] width 7 height 7
click at [512, 117] on div "Nessun file scelto" at bounding box center [515, 117] width 57 height 8
type input "**********"
click at [494, 182] on p "Aggiungi testi delle canzoni o seleziona un modello di parole automatiche" at bounding box center [543, 183] width 212 height 8
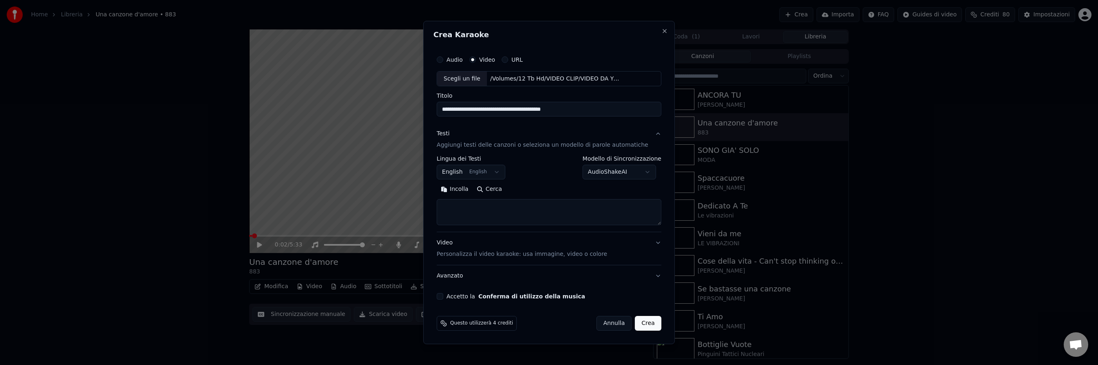
click at [500, 192] on button "Cerca" at bounding box center [490, 189] width 34 height 13
type textarea "**********"
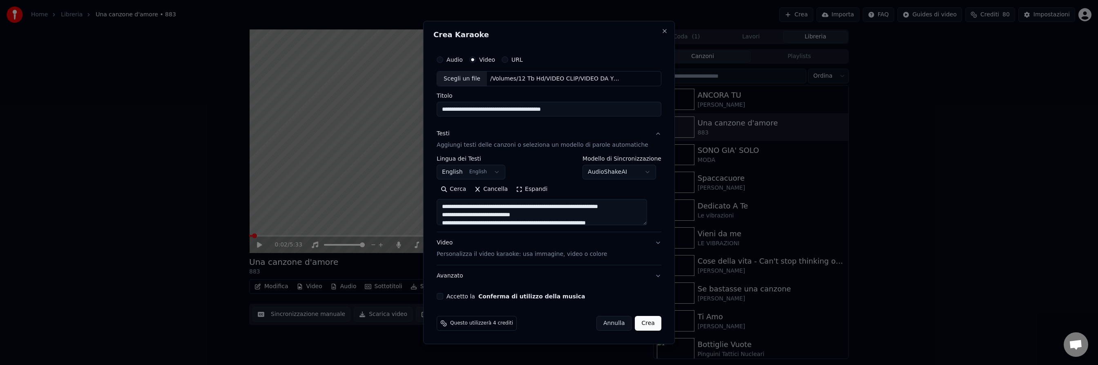
drag, startPoint x: 491, startPoint y: 109, endPoint x: 536, endPoint y: 112, distance: 45.8
click at [536, 112] on input "**********" at bounding box center [549, 109] width 225 height 15
type input "**********"
click at [501, 188] on button "Cancella" at bounding box center [491, 189] width 42 height 13
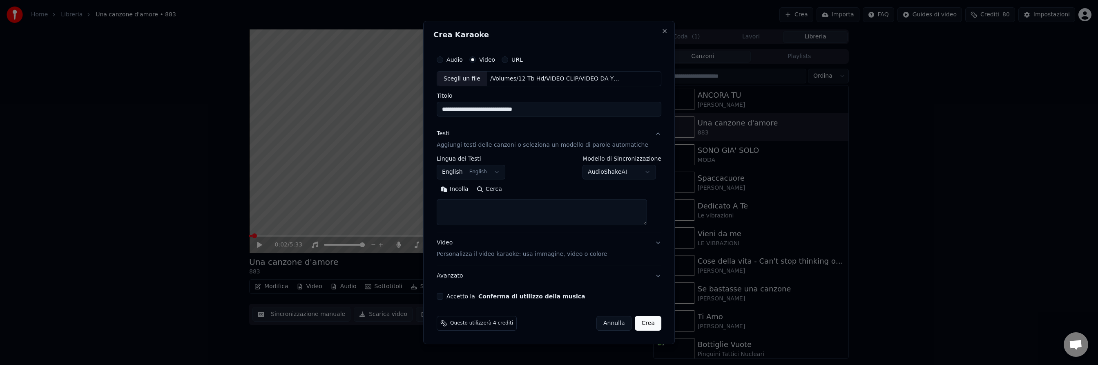
click at [501, 188] on button "Cerca" at bounding box center [490, 189] width 34 height 13
type textarea "**********"
click at [443, 295] on button "Accetto la Conferma di utilizzo della musica" at bounding box center [440, 296] width 7 height 7
click at [645, 323] on button "Crea" at bounding box center [648, 323] width 26 height 15
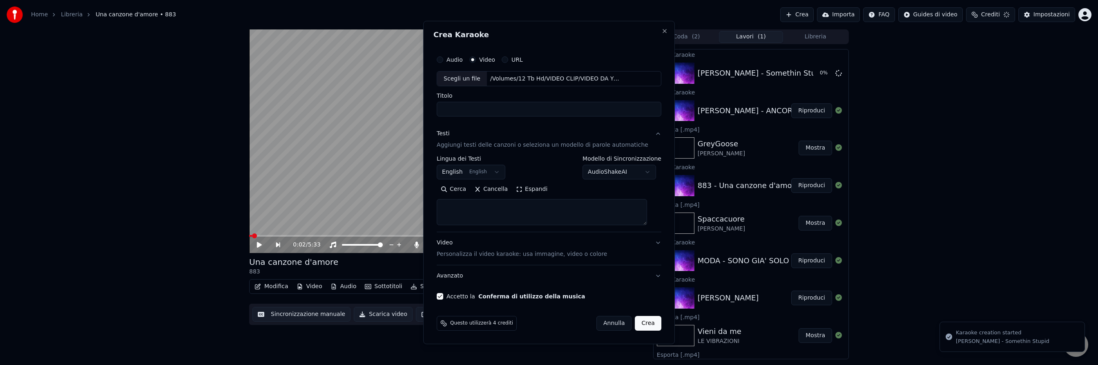
select select
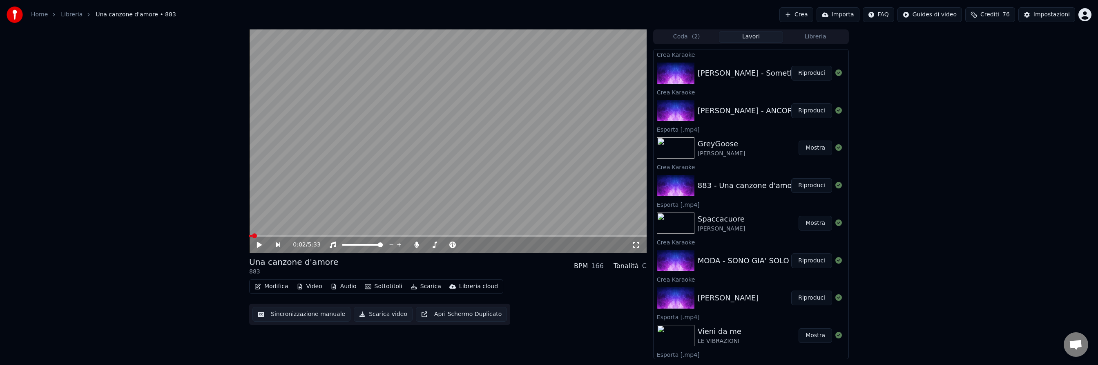
click at [811, 184] on button "Riproduci" at bounding box center [811, 185] width 41 height 15
click at [322, 235] on span at bounding box center [448, 236] width 398 height 2
click at [259, 243] on icon at bounding box center [265, 244] width 19 height 7
click at [259, 243] on icon at bounding box center [259, 245] width 5 height 6
click at [259, 243] on icon at bounding box center [265, 244] width 19 height 7
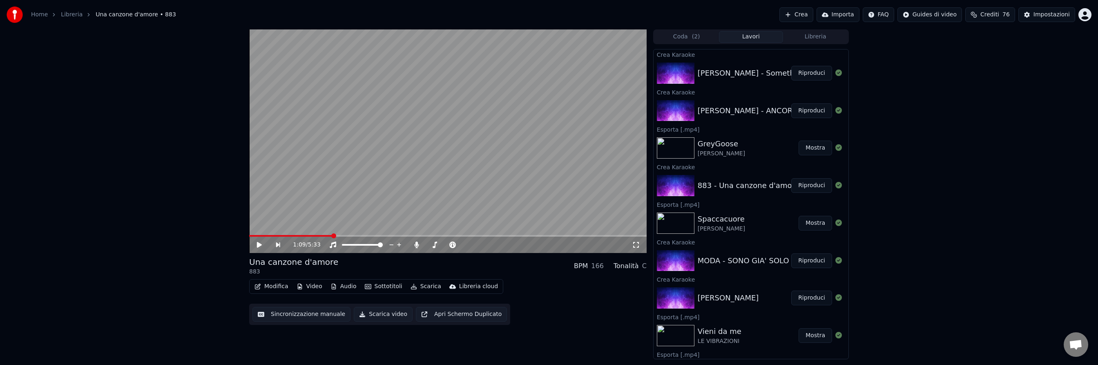
click at [815, 111] on button "Riproduci" at bounding box center [811, 110] width 41 height 15
click at [325, 235] on span at bounding box center [448, 236] width 398 height 2
click at [258, 246] on icon at bounding box center [259, 244] width 4 height 5
click at [259, 245] on icon at bounding box center [259, 245] width 5 height 6
click at [534, 235] on span at bounding box center [448, 236] width 398 height 2
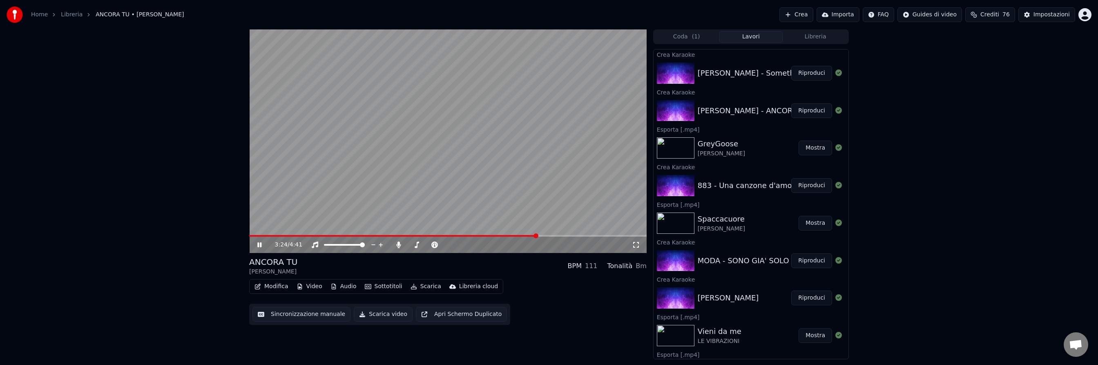
click at [261, 245] on icon at bounding box center [259, 244] width 4 height 5
click at [261, 245] on icon at bounding box center [259, 245] width 5 height 6
click at [260, 243] on icon at bounding box center [259, 244] width 4 height 5
click at [810, 73] on button "Riproduci" at bounding box center [811, 73] width 41 height 15
click at [295, 236] on span at bounding box center [448, 236] width 398 height 2
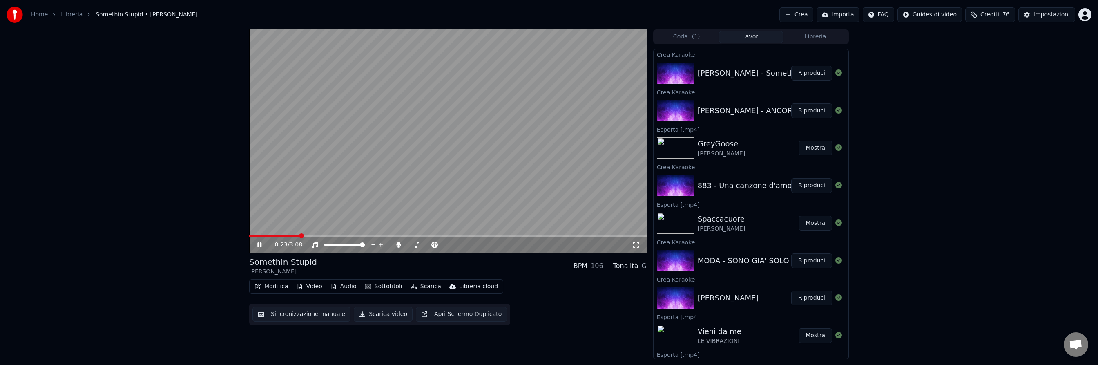
click at [262, 243] on icon at bounding box center [265, 244] width 19 height 7
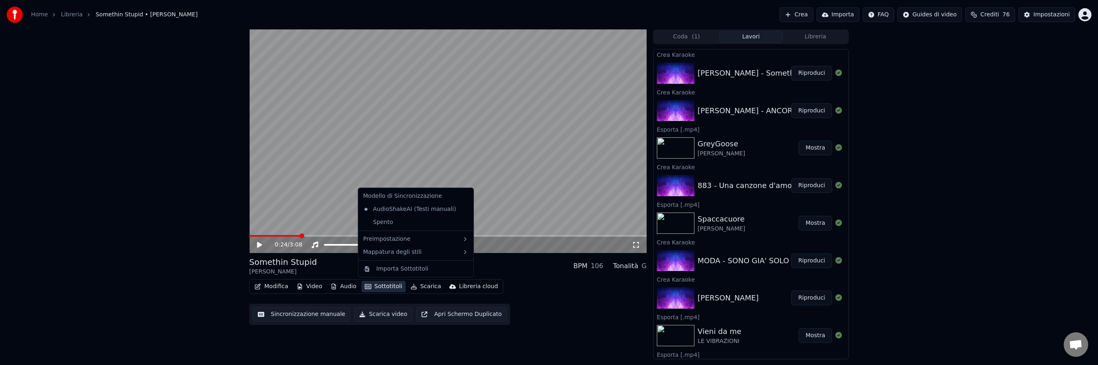
click at [383, 288] on button "Sottotitoli" at bounding box center [384, 286] width 44 height 11
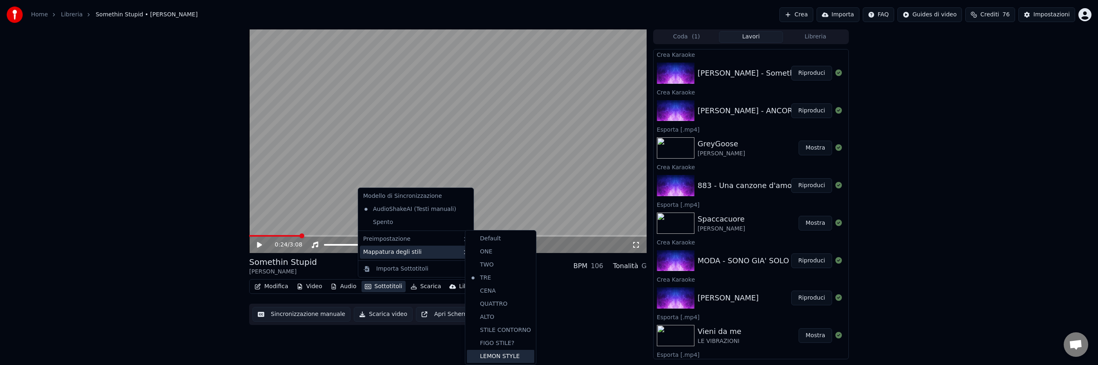
click at [511, 354] on div "LEMON STYLE" at bounding box center [500, 356] width 67 height 13
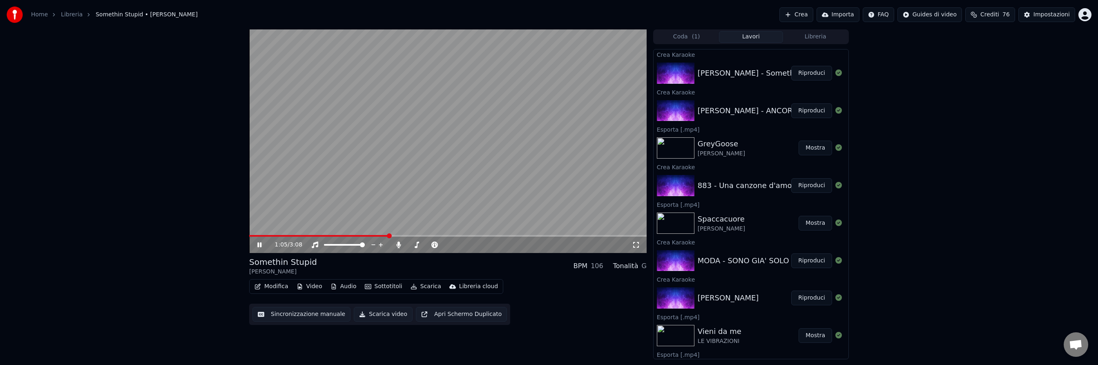
click at [261, 245] on icon at bounding box center [259, 244] width 4 height 5
click at [795, 13] on button "Crea" at bounding box center [796, 14] width 34 height 15
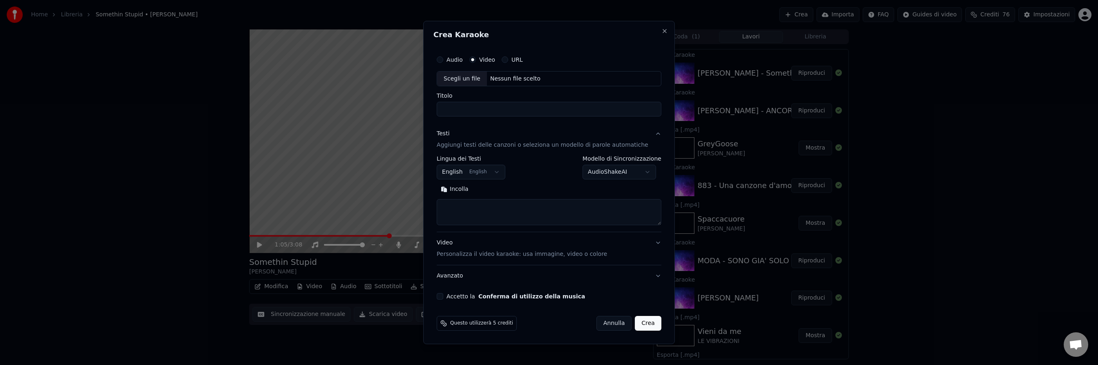
click at [453, 57] on label "Audio" at bounding box center [455, 60] width 16 height 6
click at [443, 57] on button "Audio" at bounding box center [440, 59] width 7 height 7
click at [510, 78] on div "Nessun file scelto" at bounding box center [515, 79] width 57 height 8
type input "**********"
click at [489, 170] on button "English English" at bounding box center [471, 172] width 69 height 15
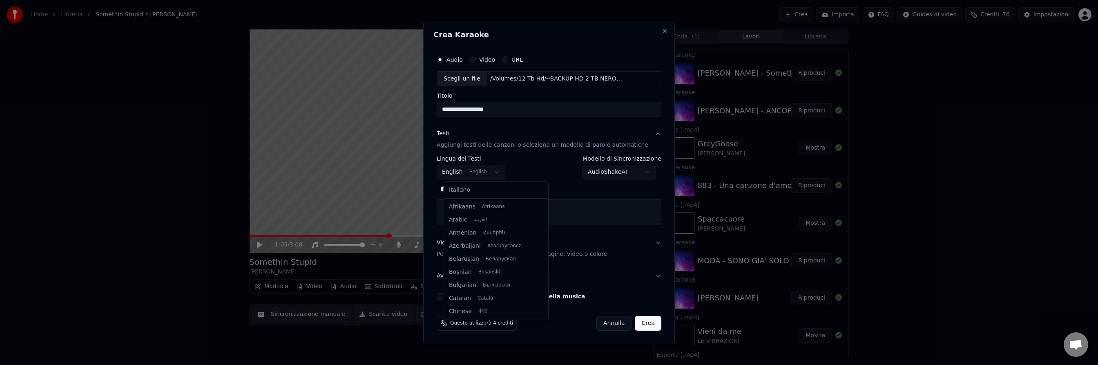
scroll to position [65, 0]
select select "**"
click at [449, 109] on input "**********" at bounding box center [549, 109] width 225 height 15
type input "**********"
click at [500, 189] on button "Cerca" at bounding box center [490, 189] width 34 height 13
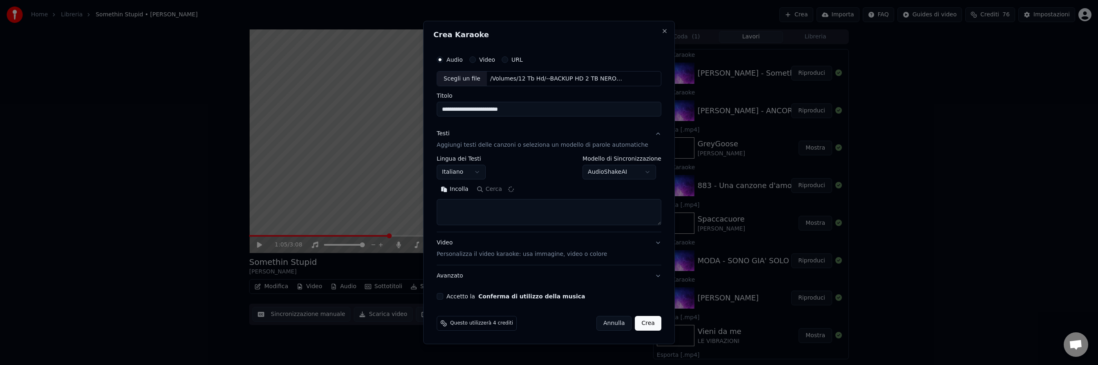
type textarea "**********"
click at [468, 256] on p "Personalizza il video karaoke: usa immagine, video o colore" at bounding box center [522, 254] width 170 height 8
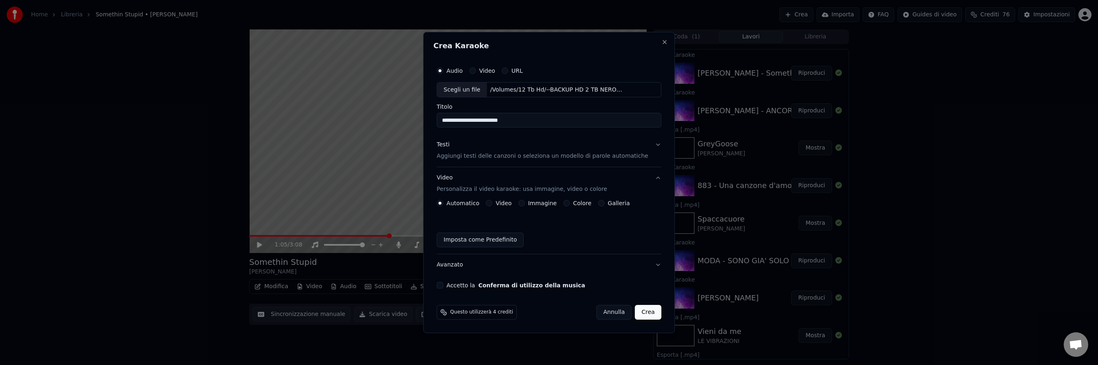
click at [492, 205] on button "Video" at bounding box center [489, 203] width 7 height 7
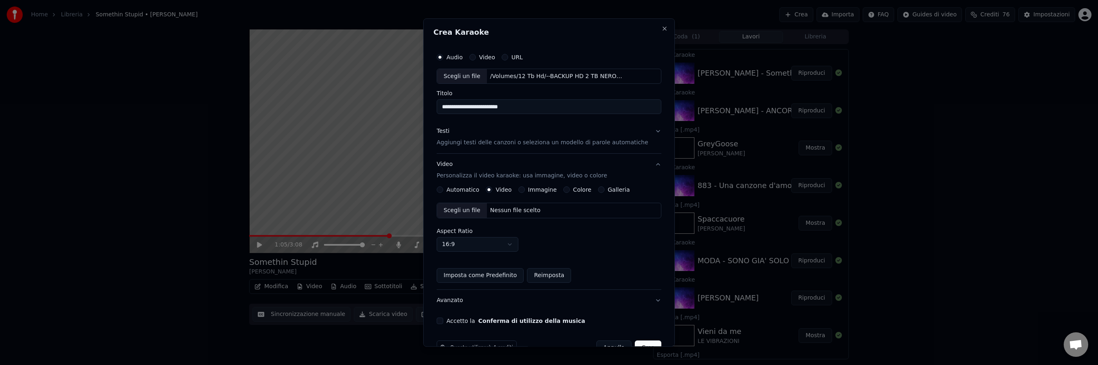
click at [511, 210] on div "Nessun file scelto" at bounding box center [515, 211] width 57 height 8
click at [443, 320] on button "Accetto la Conferma di utilizzo della musica" at bounding box center [440, 321] width 7 height 7
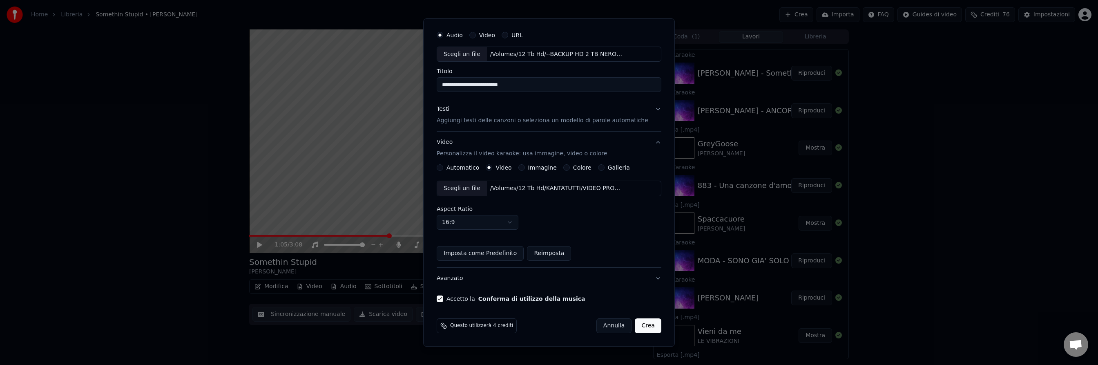
click at [640, 327] on button "Crea" at bounding box center [648, 326] width 26 height 15
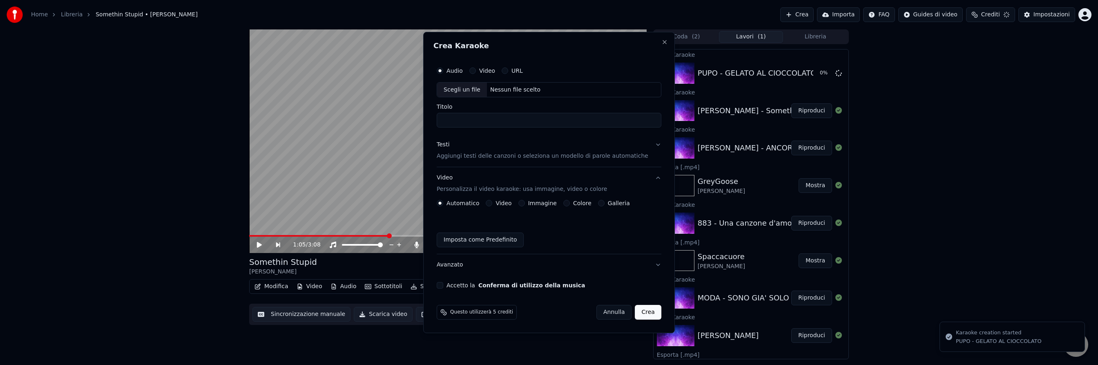
scroll to position [0, 0]
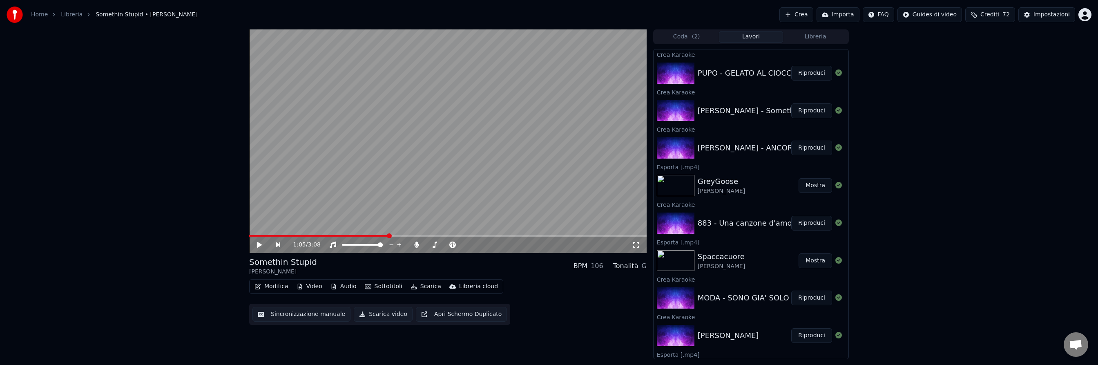
click at [804, 75] on button "Riproduci" at bounding box center [811, 73] width 41 height 15
click at [378, 287] on button "Sottotitoli" at bounding box center [384, 286] width 44 height 11
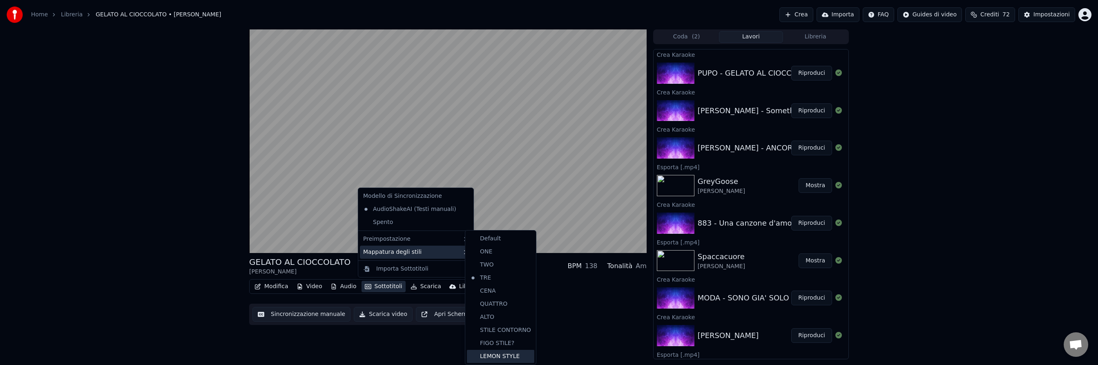
click at [492, 354] on div "LEMON STYLE" at bounding box center [500, 356] width 67 height 13
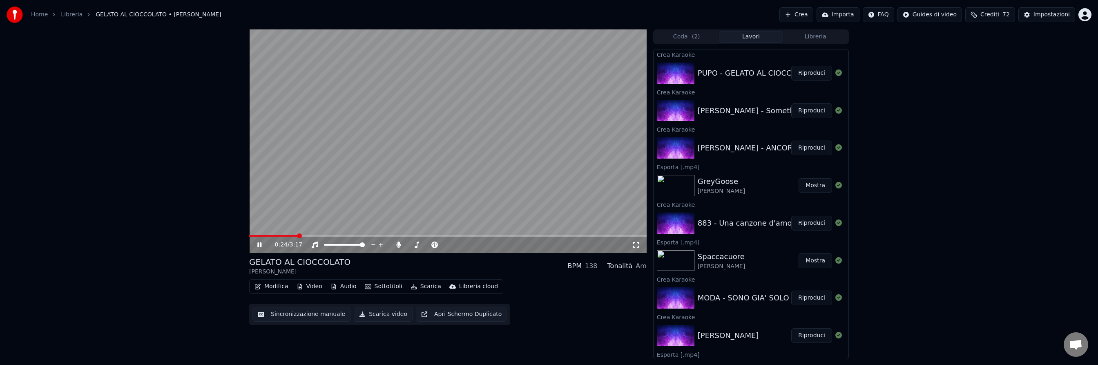
click at [298, 235] on span at bounding box center [448, 236] width 398 height 2
click at [534, 235] on span at bounding box center [448, 236] width 398 height 2
click at [260, 241] on icon at bounding box center [265, 244] width 19 height 7
click at [812, 112] on button "Riproduci" at bounding box center [811, 110] width 41 height 15
click at [393, 236] on span at bounding box center [448, 236] width 398 height 2
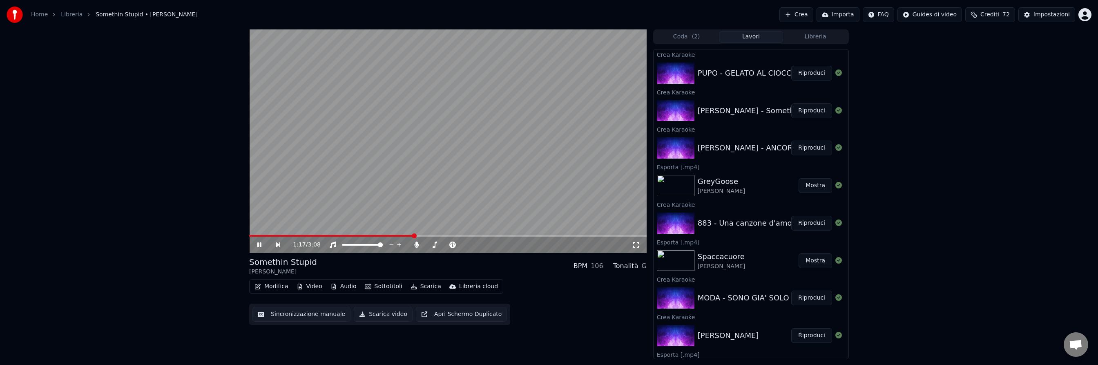
click at [261, 244] on icon at bounding box center [259, 244] width 4 height 5
click at [816, 147] on button "Riproduci" at bounding box center [811, 148] width 41 height 15
click at [330, 235] on span at bounding box center [448, 236] width 398 height 2
click at [261, 243] on icon at bounding box center [259, 244] width 4 height 5
click at [800, 14] on button "Crea" at bounding box center [796, 14] width 34 height 15
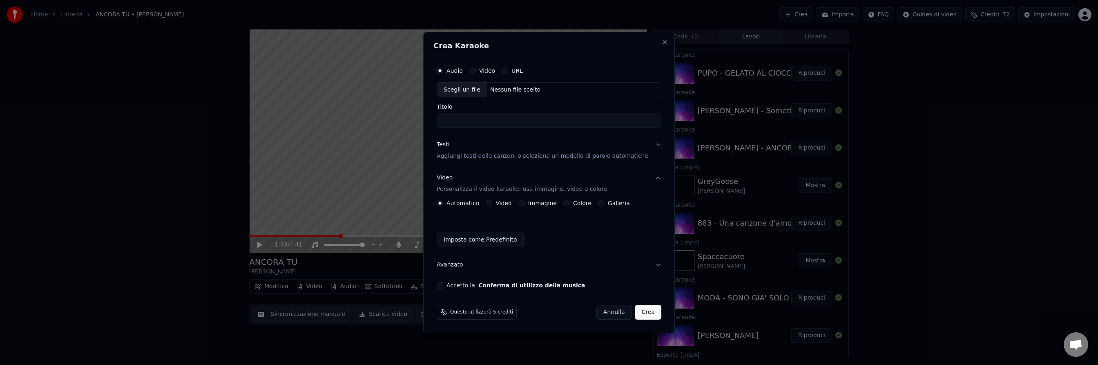
click at [511, 90] on div "Nessun file scelto" at bounding box center [515, 90] width 57 height 8
click at [449, 121] on input "**********" at bounding box center [549, 120] width 225 height 15
click at [501, 121] on input "**********" at bounding box center [549, 120] width 225 height 15
type input "**********"
click at [484, 153] on p "Aggiungi testi delle canzoni o seleziona un modello di parole automatiche" at bounding box center [543, 156] width 212 height 8
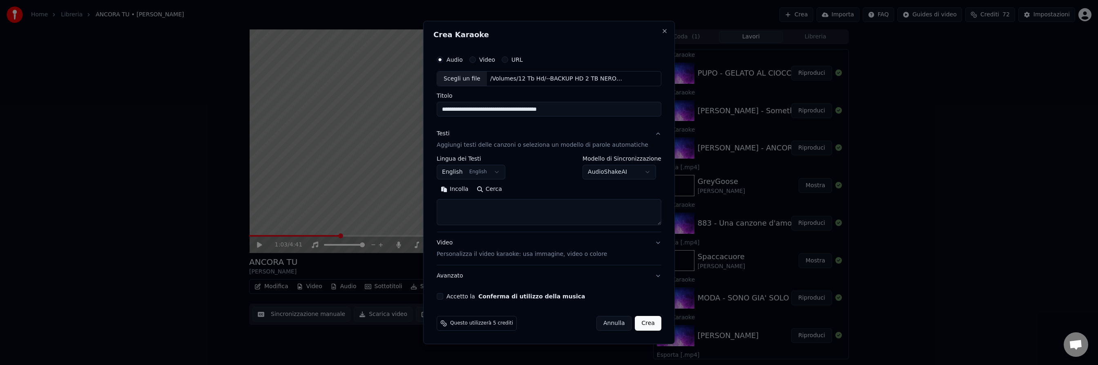
click at [483, 169] on button "English English" at bounding box center [471, 172] width 69 height 15
select select "**"
click at [496, 191] on button "Cerca" at bounding box center [490, 189] width 34 height 13
type textarea "**********"
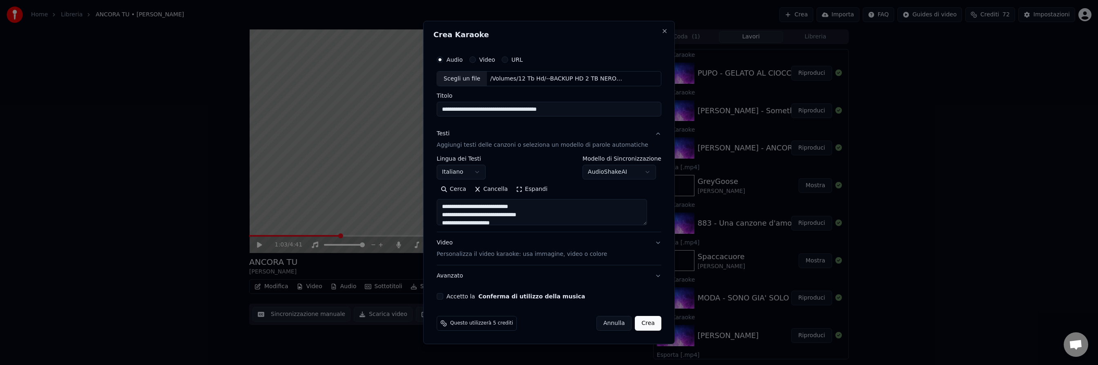
click at [474, 256] on p "Personalizza il video karaoke: usa immagine, video o colore" at bounding box center [522, 254] width 170 height 8
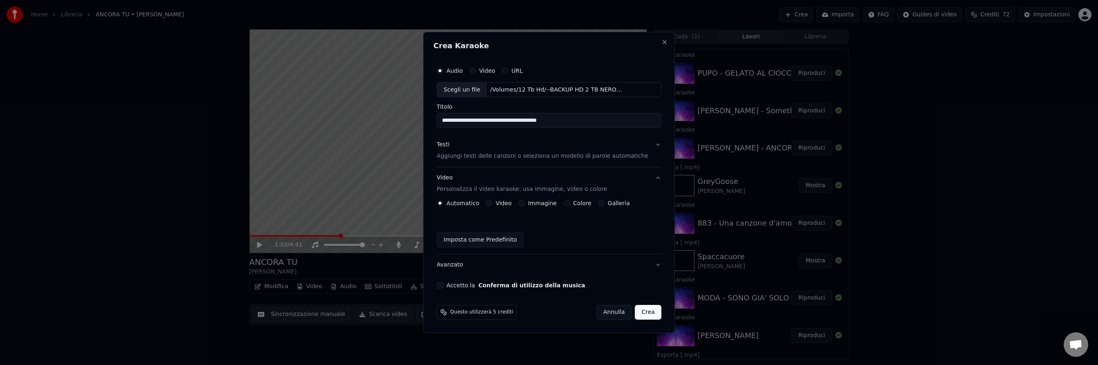
click at [492, 203] on button "Video" at bounding box center [489, 203] width 7 height 7
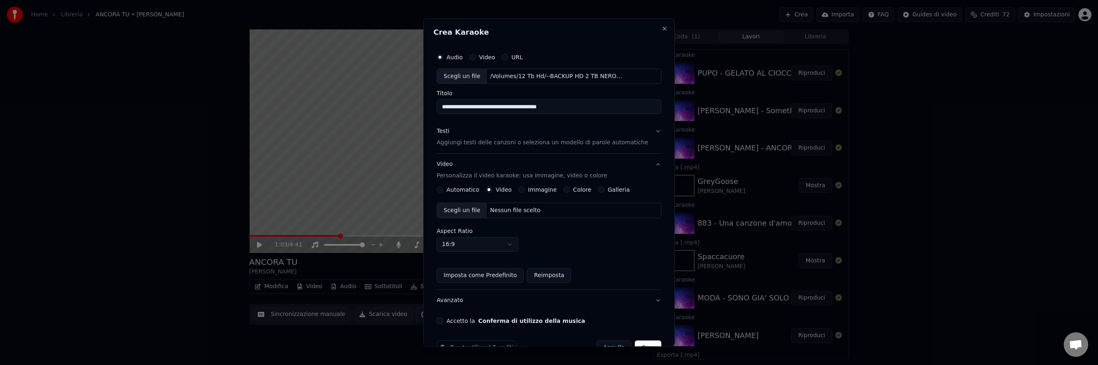
click at [509, 209] on div "Nessun file scelto" at bounding box center [515, 211] width 57 height 8
click at [443, 320] on button "Accetto la Conferma di utilizzo della musica" at bounding box center [440, 321] width 7 height 7
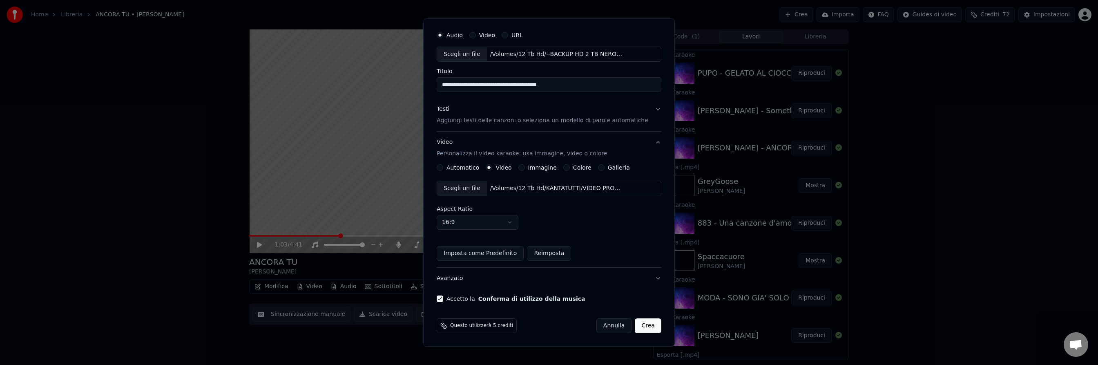
click at [642, 327] on button "Crea" at bounding box center [648, 326] width 26 height 15
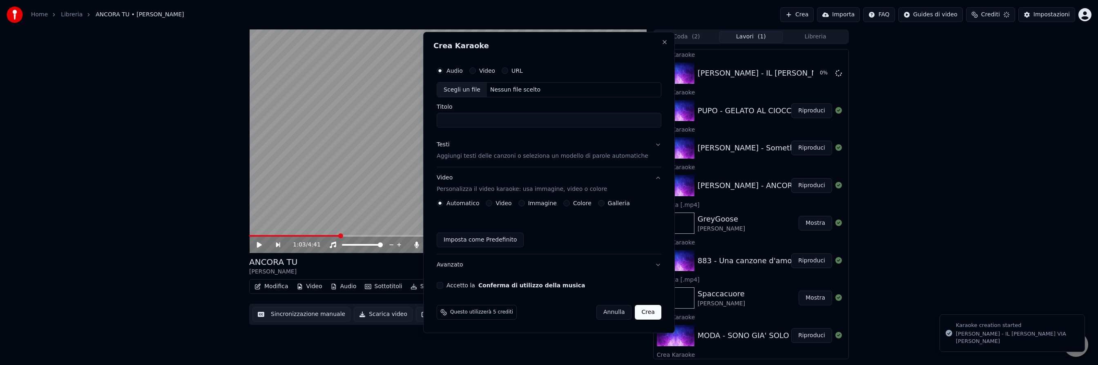
scroll to position [0, 0]
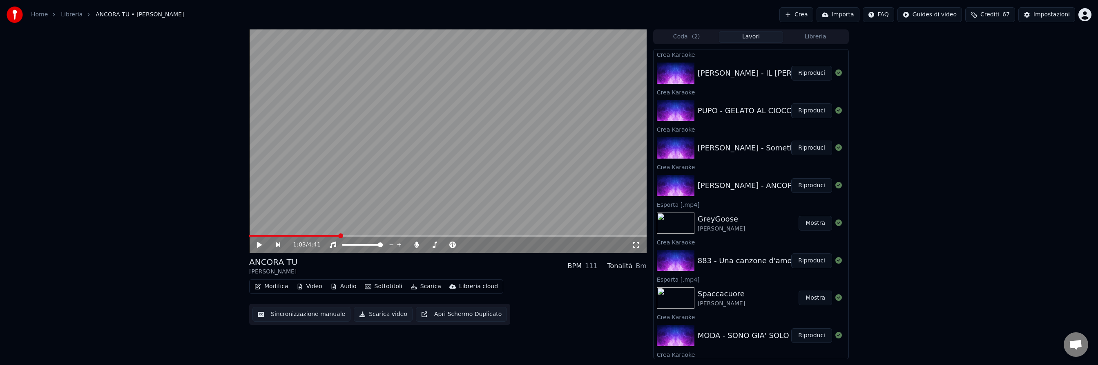
click at [804, 73] on button "Riproduci" at bounding box center [811, 73] width 41 height 15
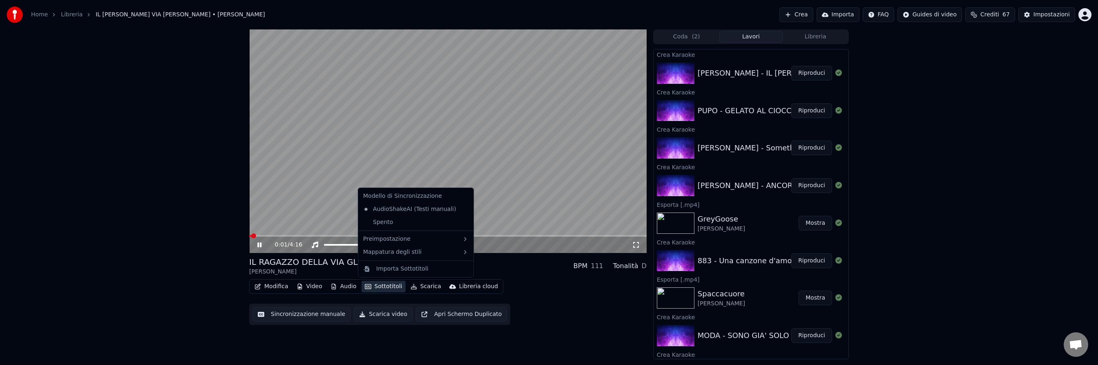
click at [386, 287] on button "Sottotitoli" at bounding box center [384, 286] width 44 height 11
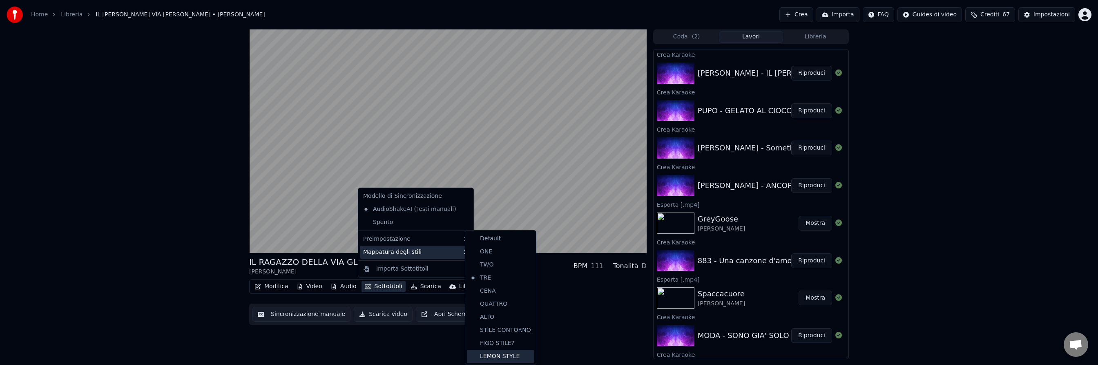
click at [505, 352] on div "LEMON STYLE" at bounding box center [500, 356] width 67 height 13
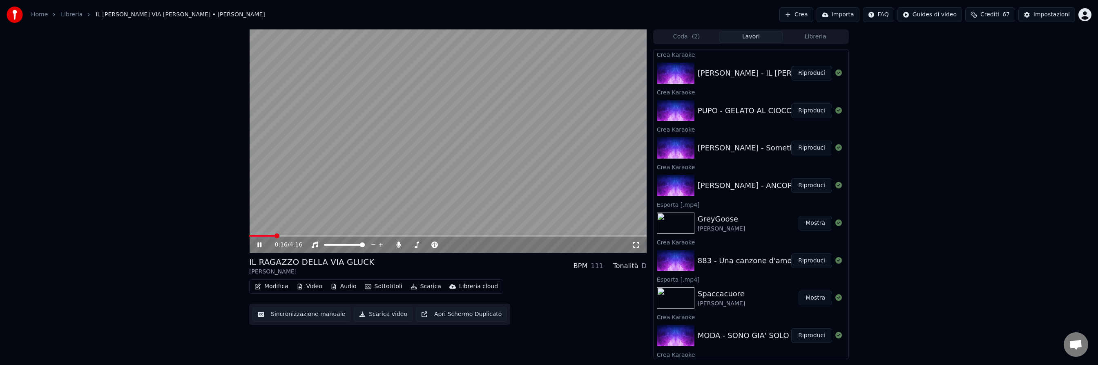
click at [501, 235] on span at bounding box center [448, 236] width 398 height 2
click at [580, 235] on span at bounding box center [448, 236] width 398 height 2
click at [259, 245] on icon at bounding box center [265, 244] width 19 height 7
click at [259, 245] on icon at bounding box center [259, 245] width 5 height 6
click at [259, 245] on icon at bounding box center [265, 244] width 19 height 7
